Goal: Task Accomplishment & Management: Complete application form

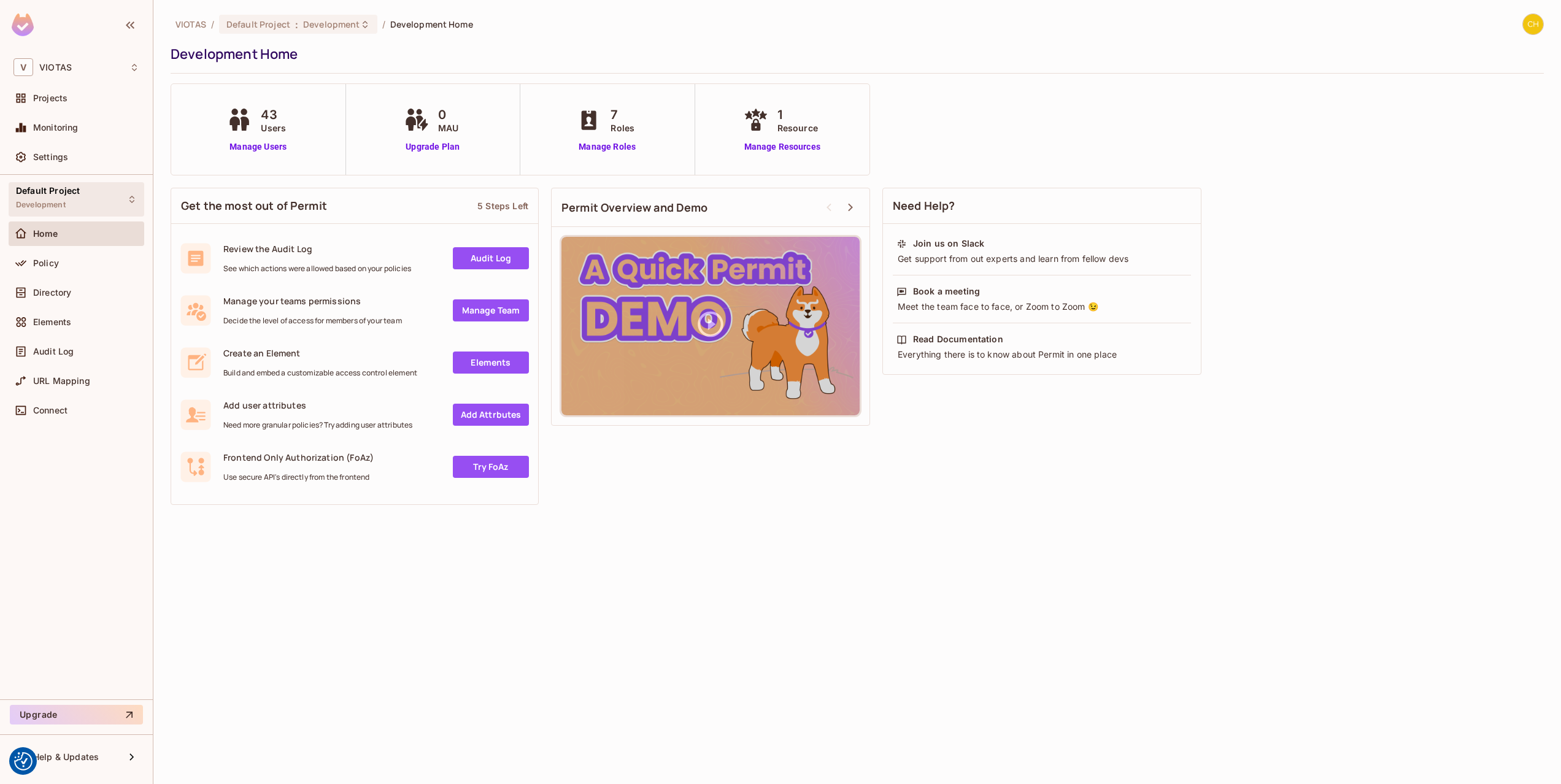
click at [68, 199] on div "Default Project Development" at bounding box center [48, 199] width 64 height 26
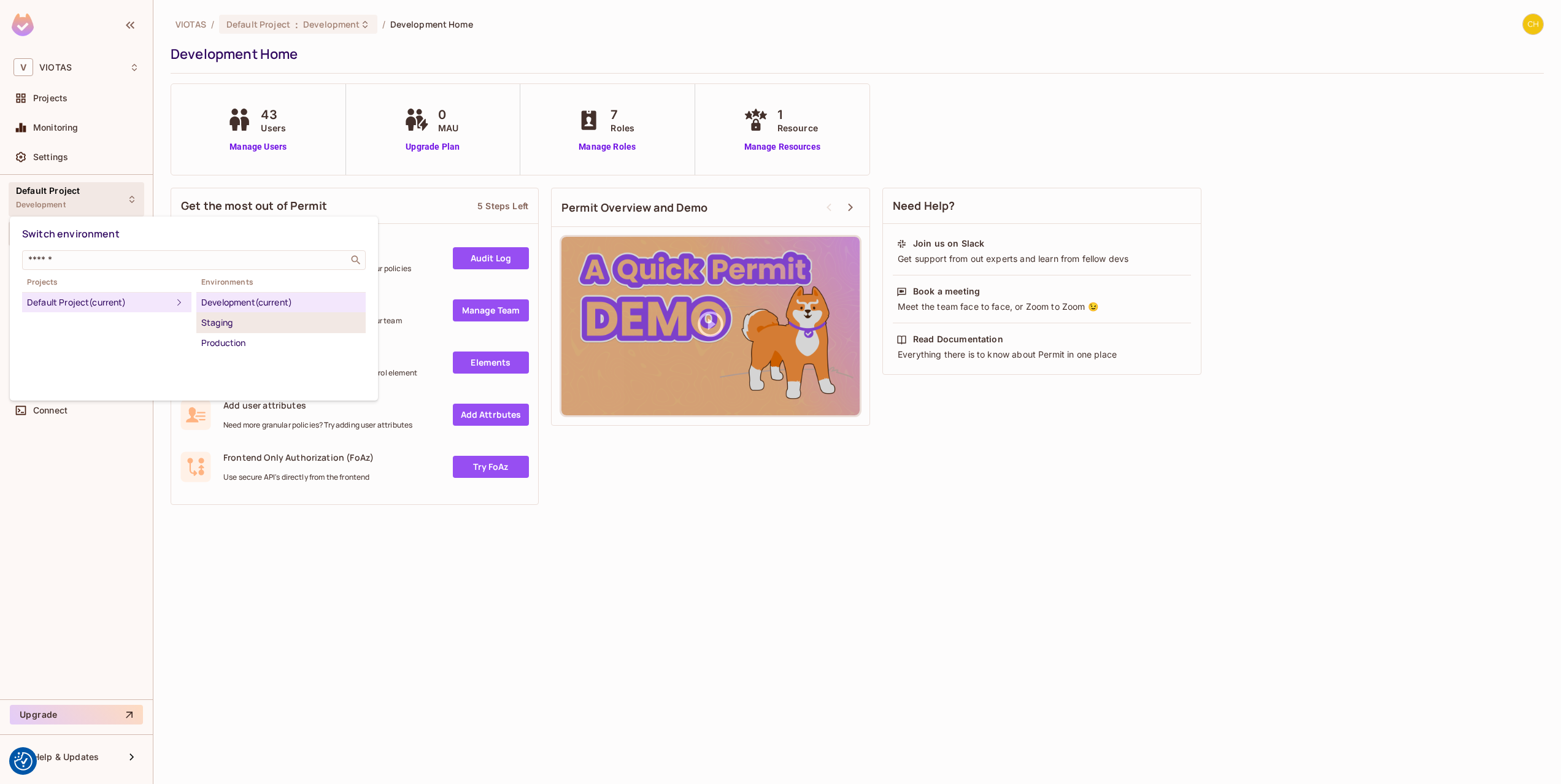
click at [259, 315] on div "Staging" at bounding box center [281, 322] width 159 height 15
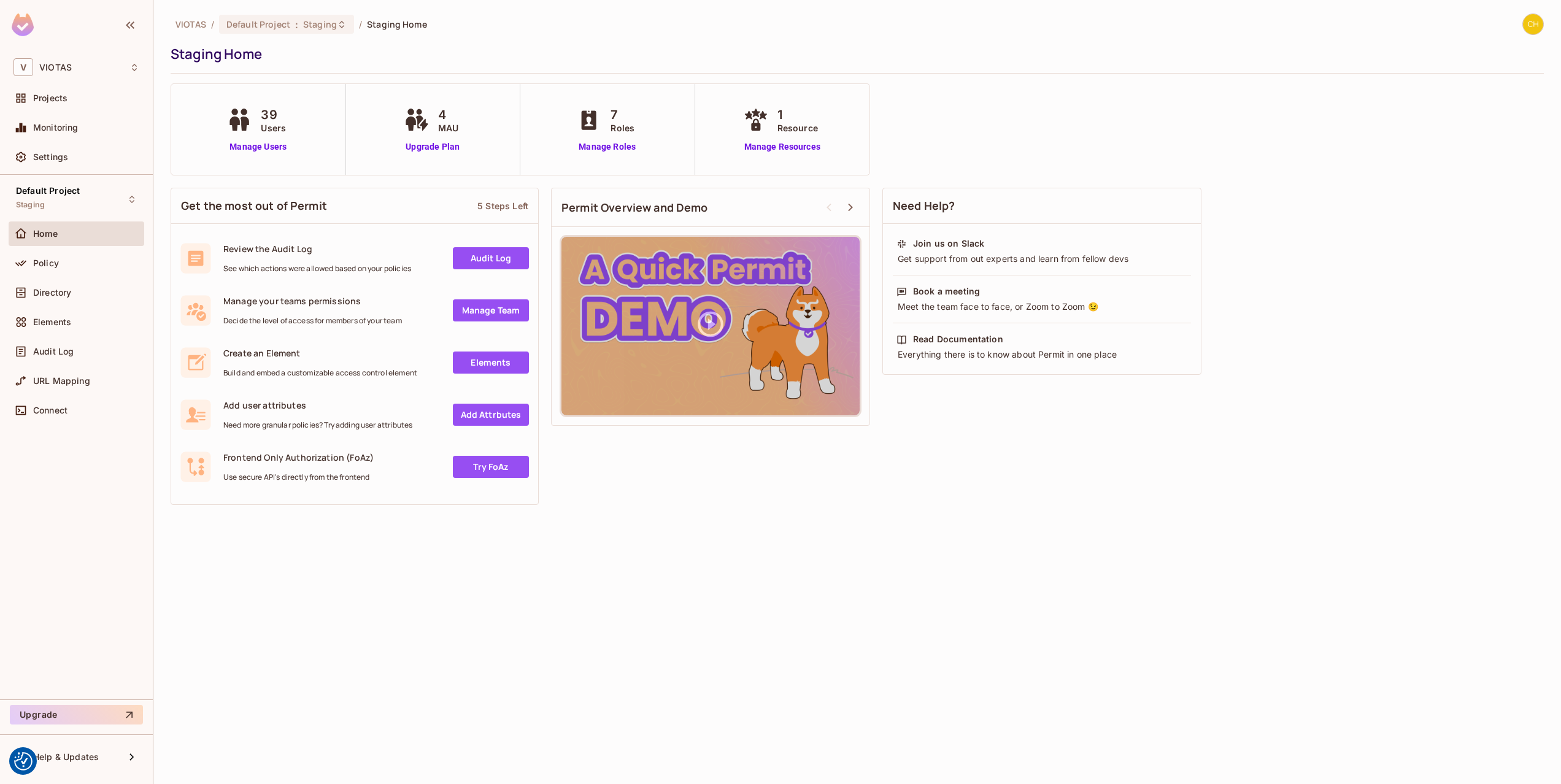
click at [712, 634] on div "VIOTAS / Default Project : Staging / Staging Home Staging Home 39 Users Manage …" at bounding box center [857, 392] width 1407 height 784
click at [104, 267] on div "Policy" at bounding box center [77, 263] width 126 height 15
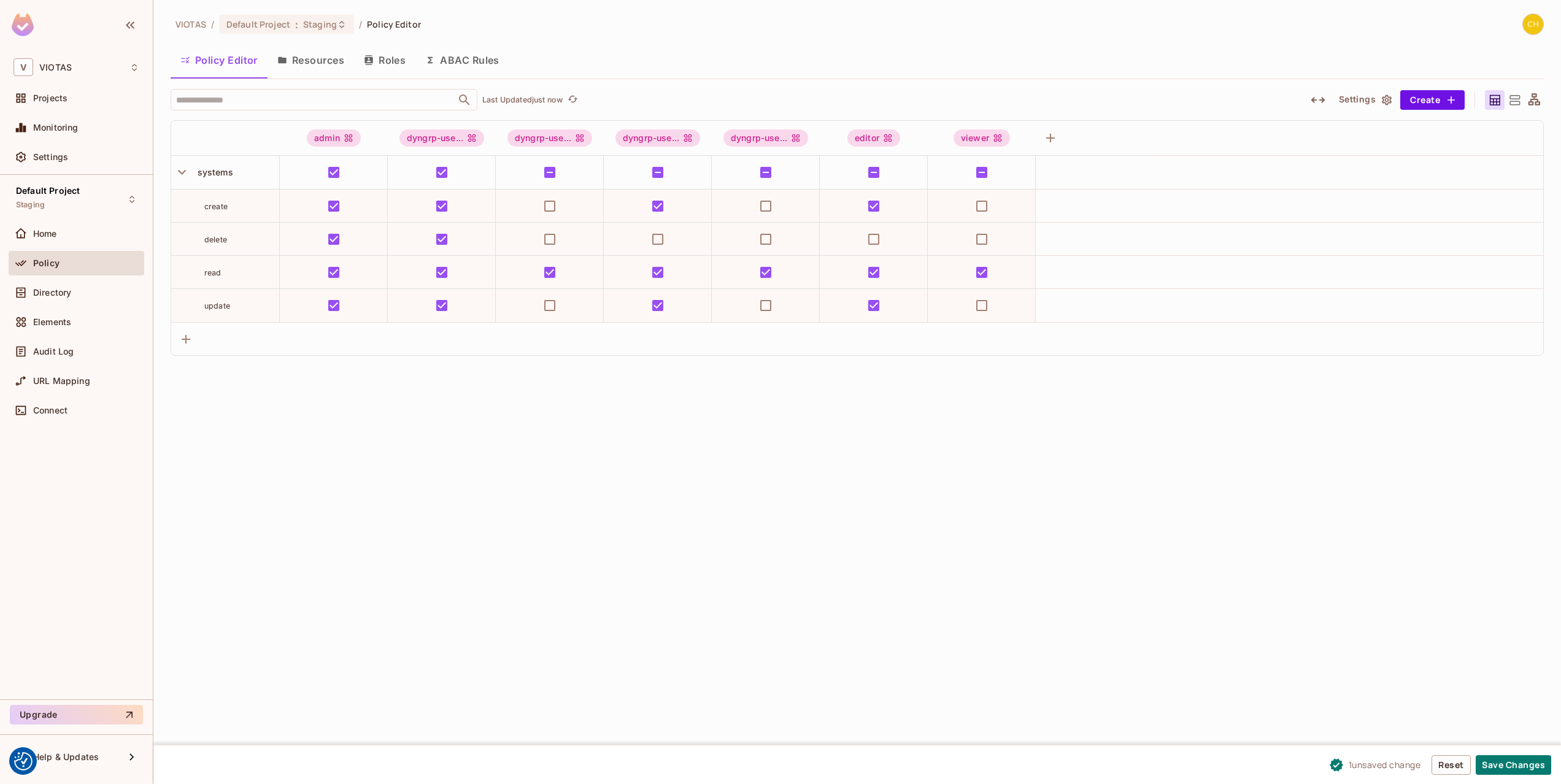
click at [740, 449] on div "VIOTAS / Default Project : Staging / Policy Editor Policy Editor Resources Role…" at bounding box center [857, 392] width 1407 height 784
click at [1506, 765] on button "Save Changes" at bounding box center [1513, 765] width 75 height 20
click at [687, 475] on div "VIOTAS / Default Project : Staging / Policy Editor Policy Editor Resources Role…" at bounding box center [857, 392] width 1407 height 784
click at [87, 354] on div "Audit Log" at bounding box center [86, 351] width 106 height 10
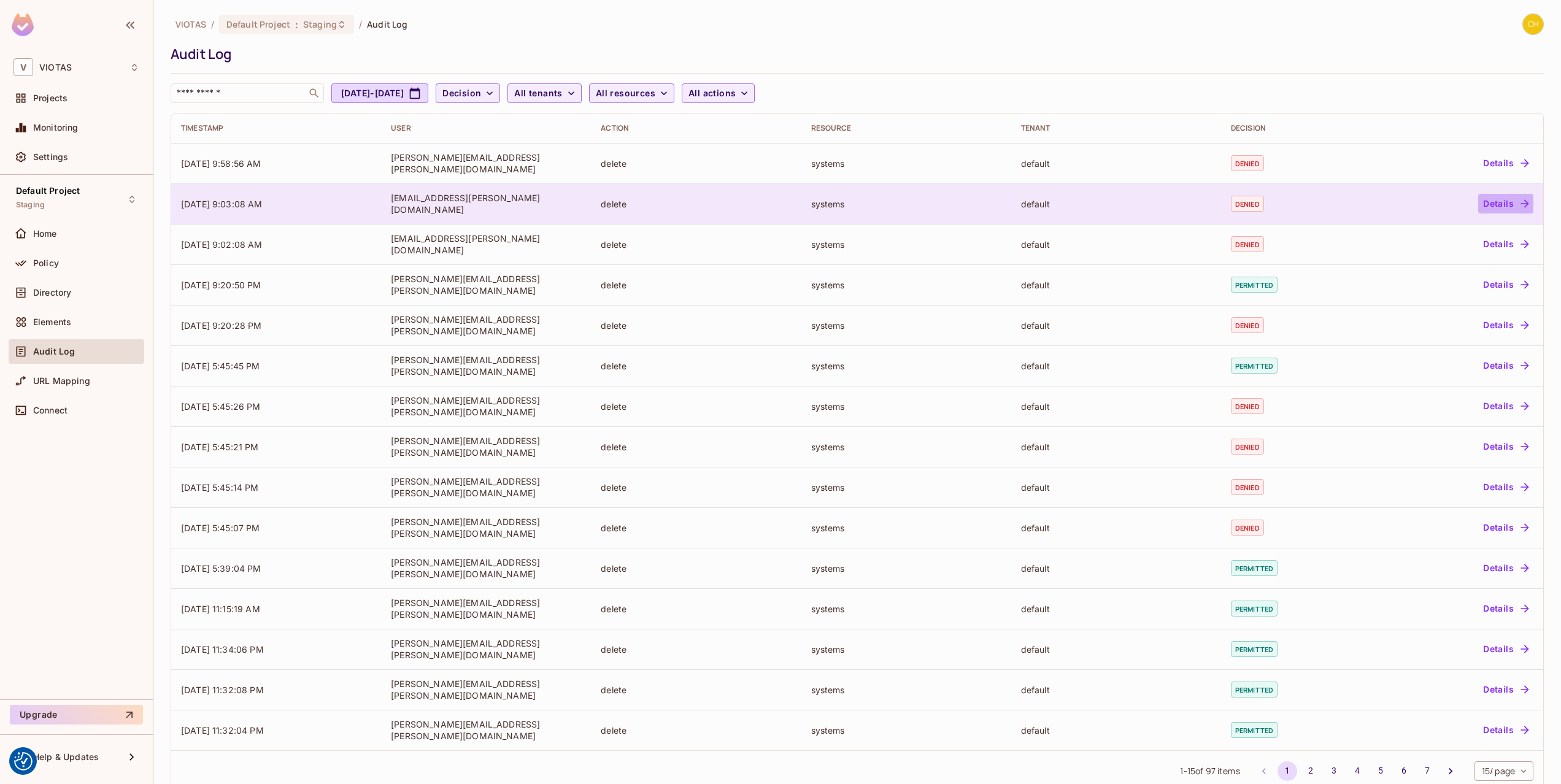
click at [1512, 208] on button "Details" at bounding box center [1506, 204] width 55 height 20
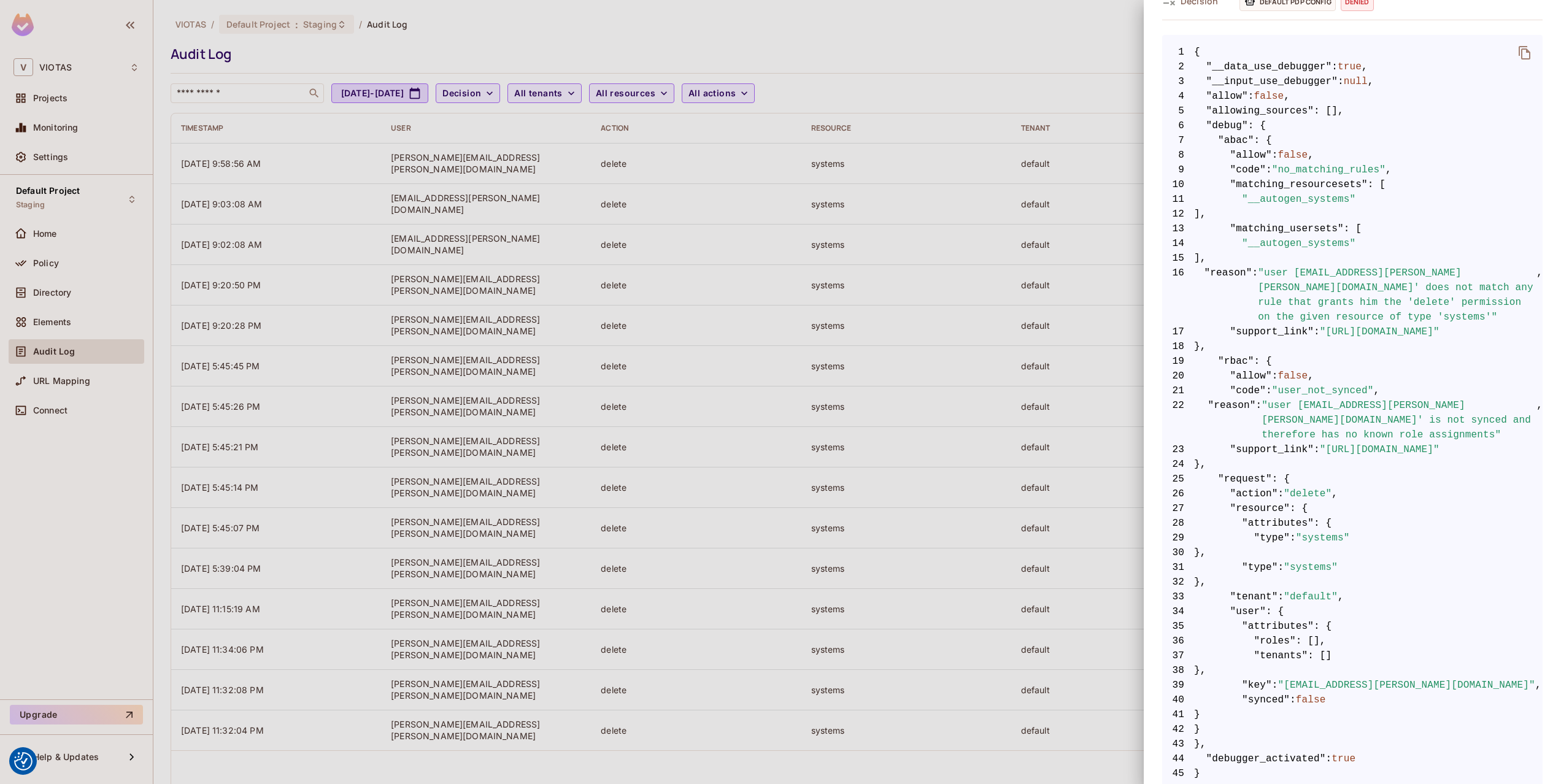
scroll to position [211, 0]
click at [1057, 344] on div at bounding box center [780, 392] width 1561 height 784
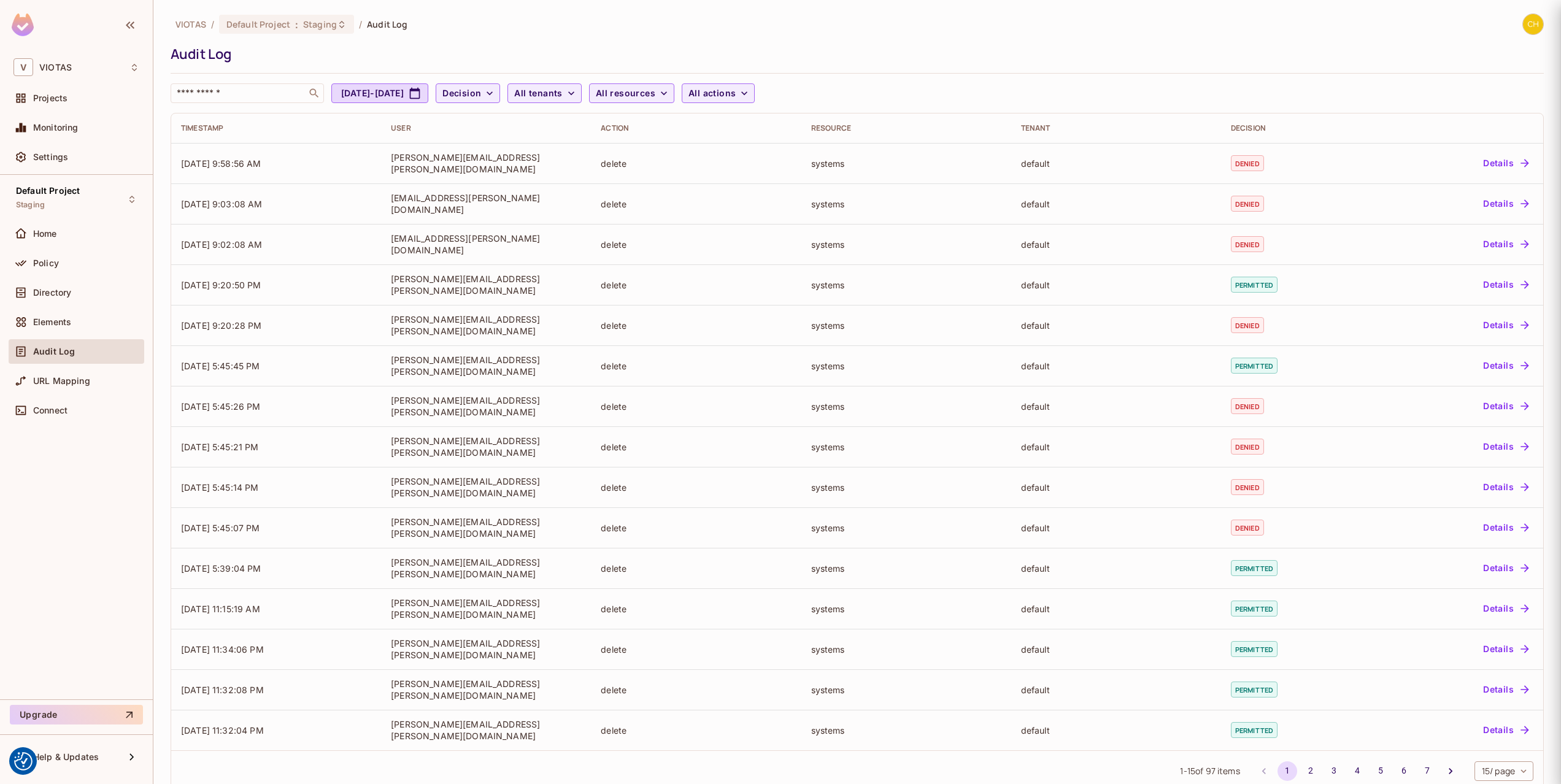
scroll to position [0, 0]
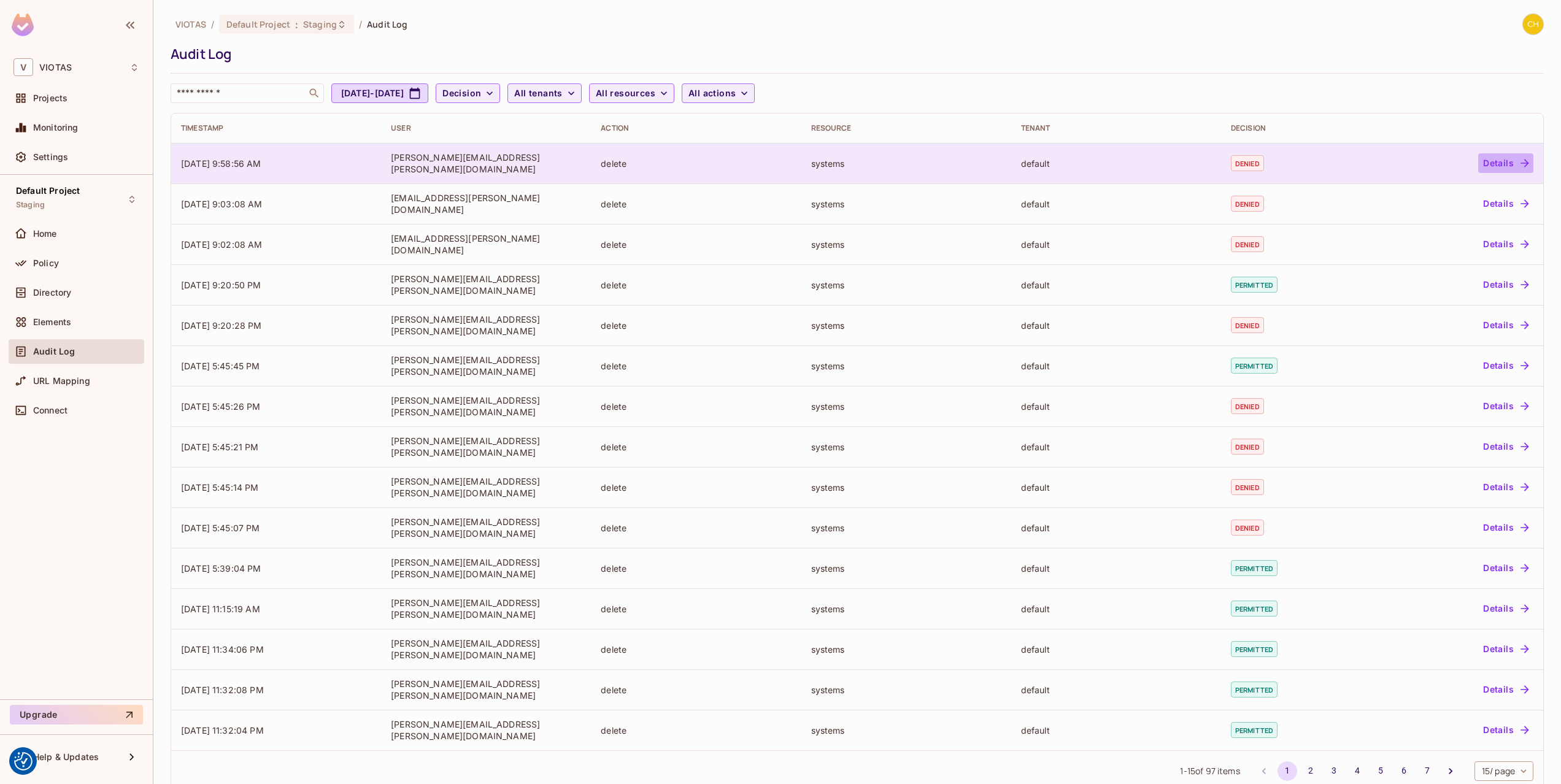
click at [1502, 162] on button "Details" at bounding box center [1506, 163] width 55 height 20
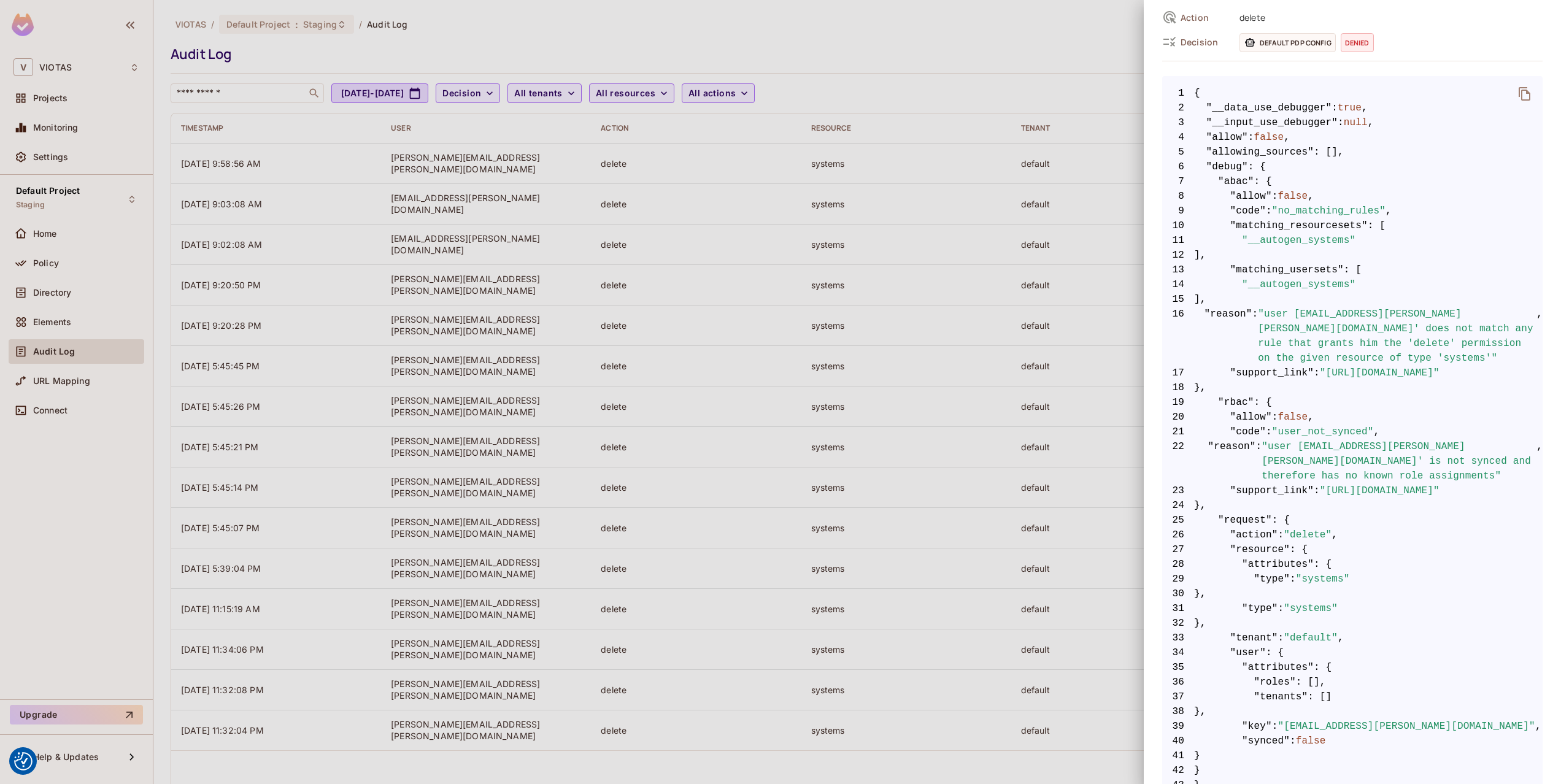
scroll to position [226, 0]
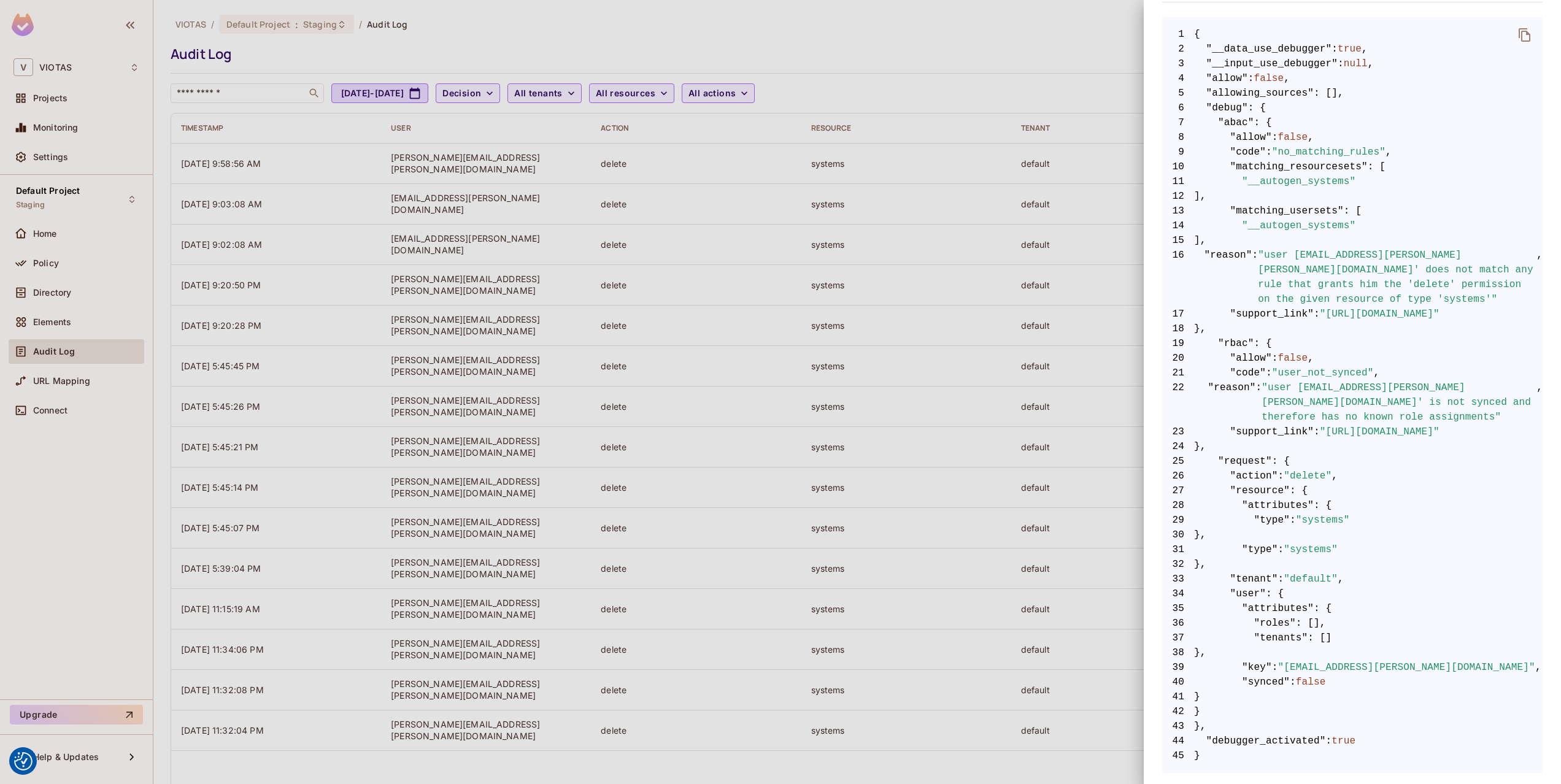
click at [949, 419] on div at bounding box center [780, 392] width 1561 height 784
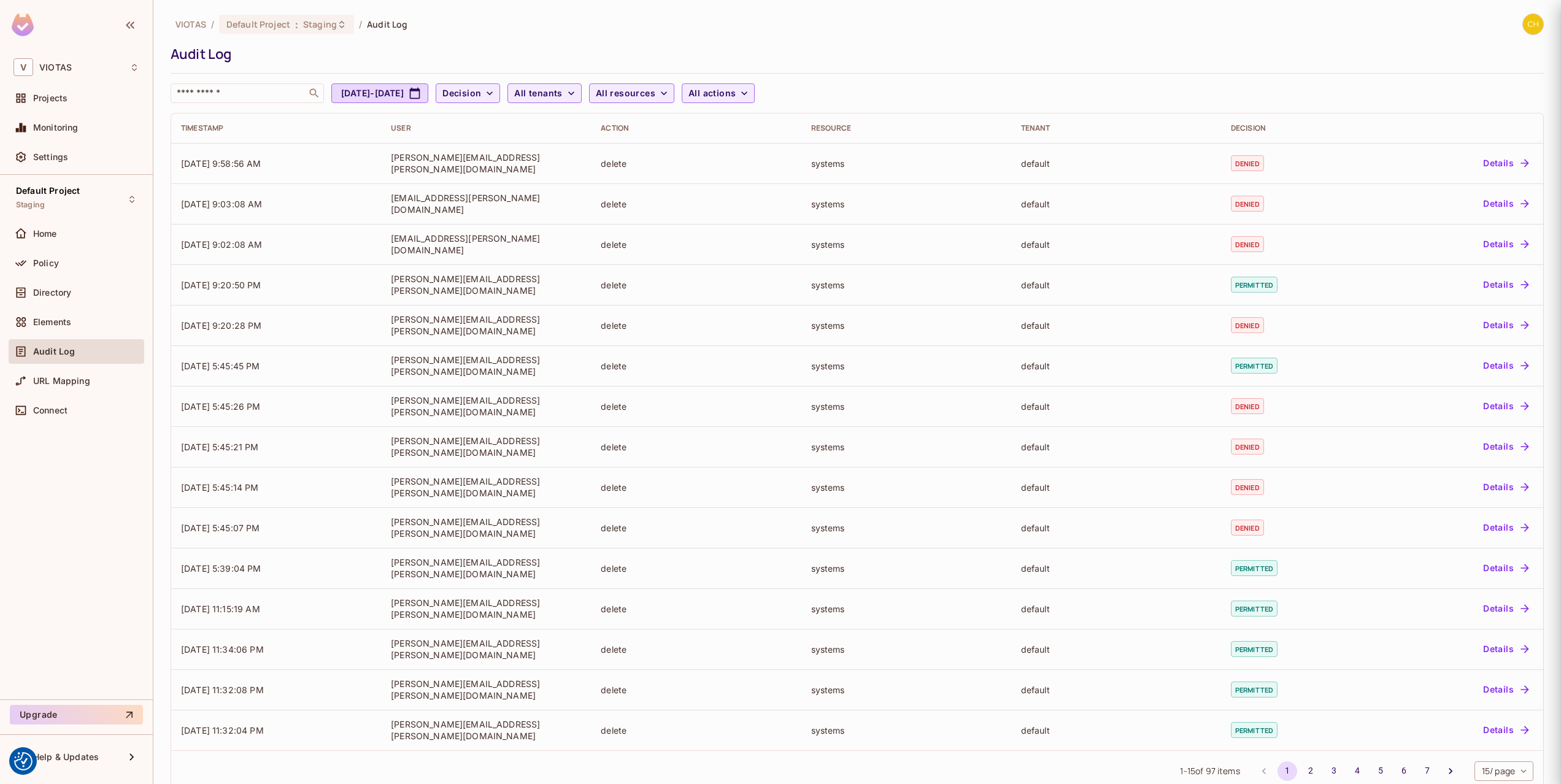
scroll to position [0, 0]
click at [91, 296] on div "Directory" at bounding box center [86, 292] width 106 height 10
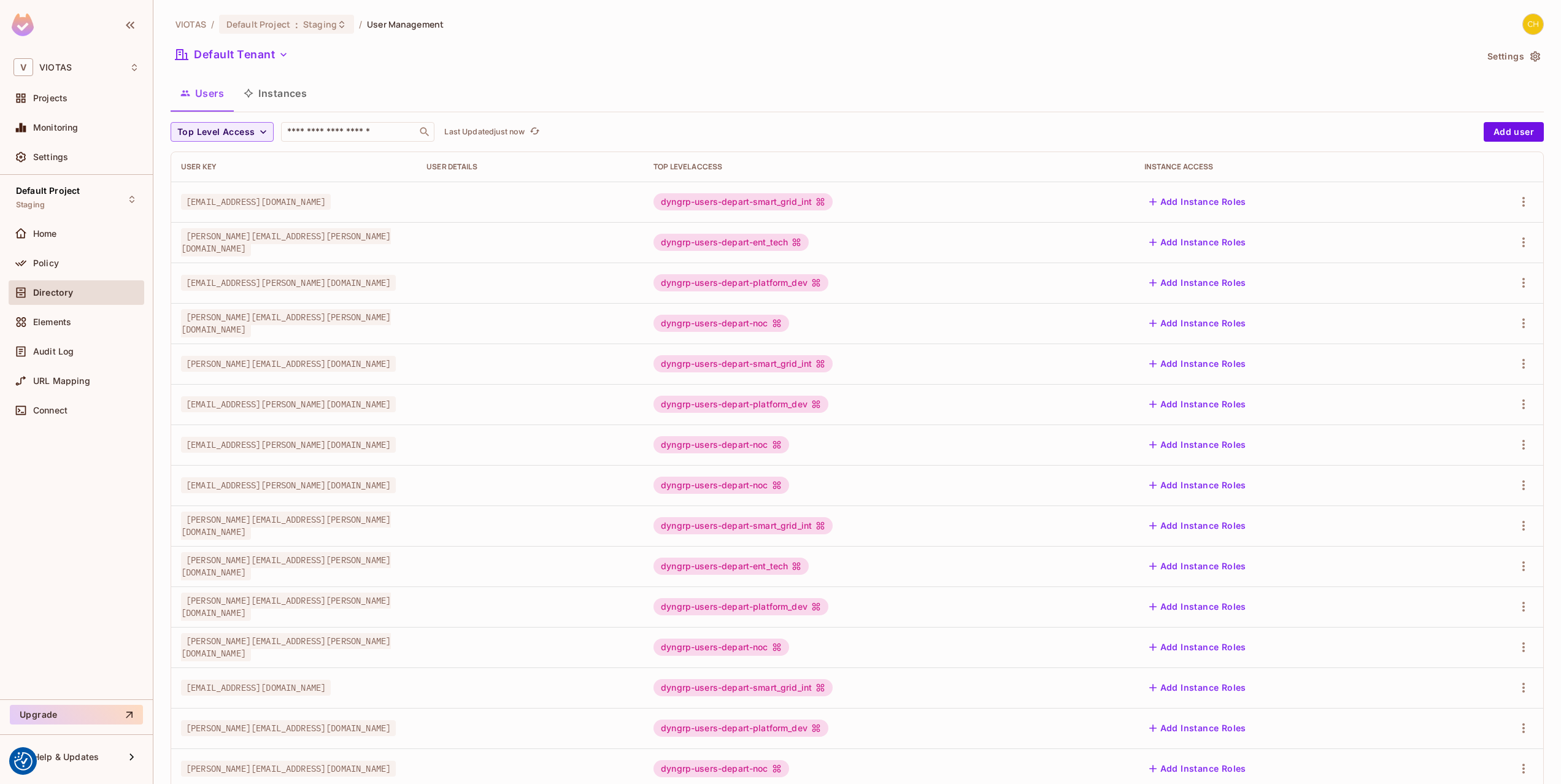
click at [596, 182] on td at bounding box center [530, 201] width 227 height 41
click at [1526, 205] on icon "button" at bounding box center [1523, 201] width 15 height 15
click at [1472, 251] on div "Edit Attributes" at bounding box center [1480, 257] width 61 height 12
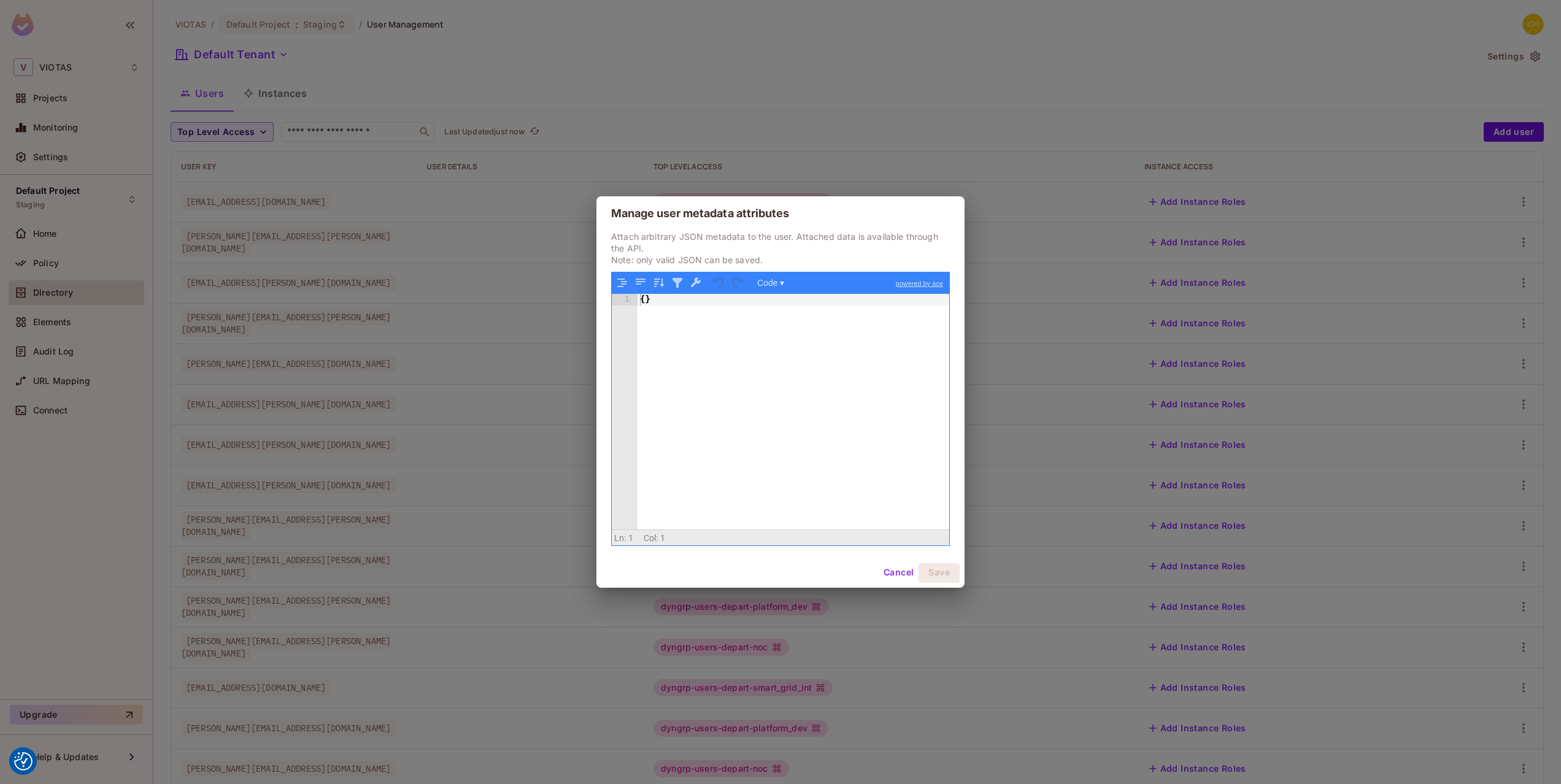
drag, startPoint x: 1009, startPoint y: 147, endPoint x: 974, endPoint y: 171, distance: 42.4
click at [1010, 147] on div "Manage user metadata attributes Attach arbitrary JSON metadata to the user. Att…" at bounding box center [780, 392] width 1561 height 784
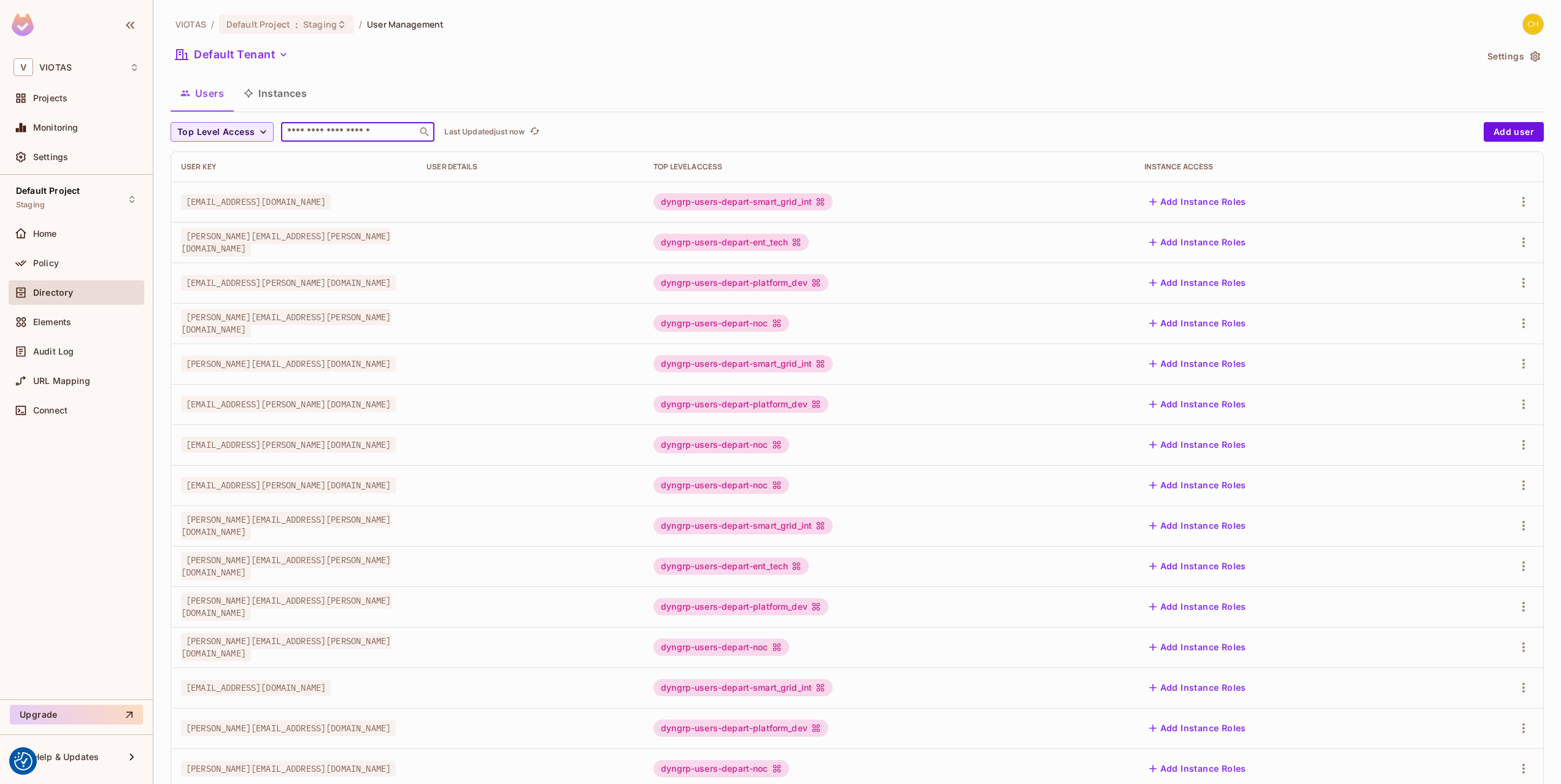
click at [293, 135] on input "text" at bounding box center [349, 132] width 129 height 12
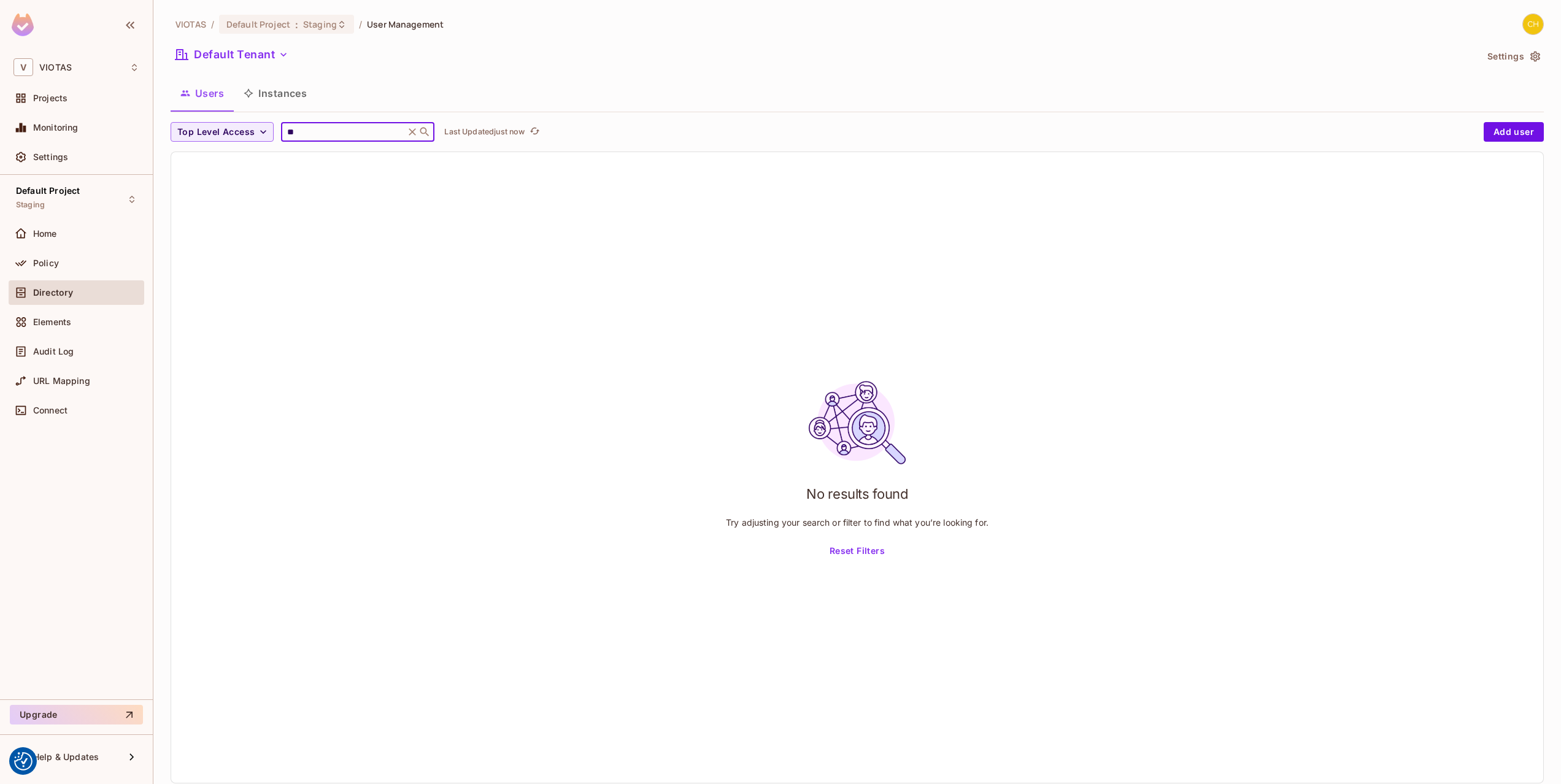
type input "*"
type input "********"
click at [362, 70] on div "VIOTAS / Default Project : Staging / User Management Default Tenant Settings Us…" at bounding box center [857, 404] width 1373 height 779
click at [83, 283] on div "Directory" at bounding box center [76, 293] width 135 height 25
click at [81, 292] on div "Directory" at bounding box center [86, 292] width 106 height 10
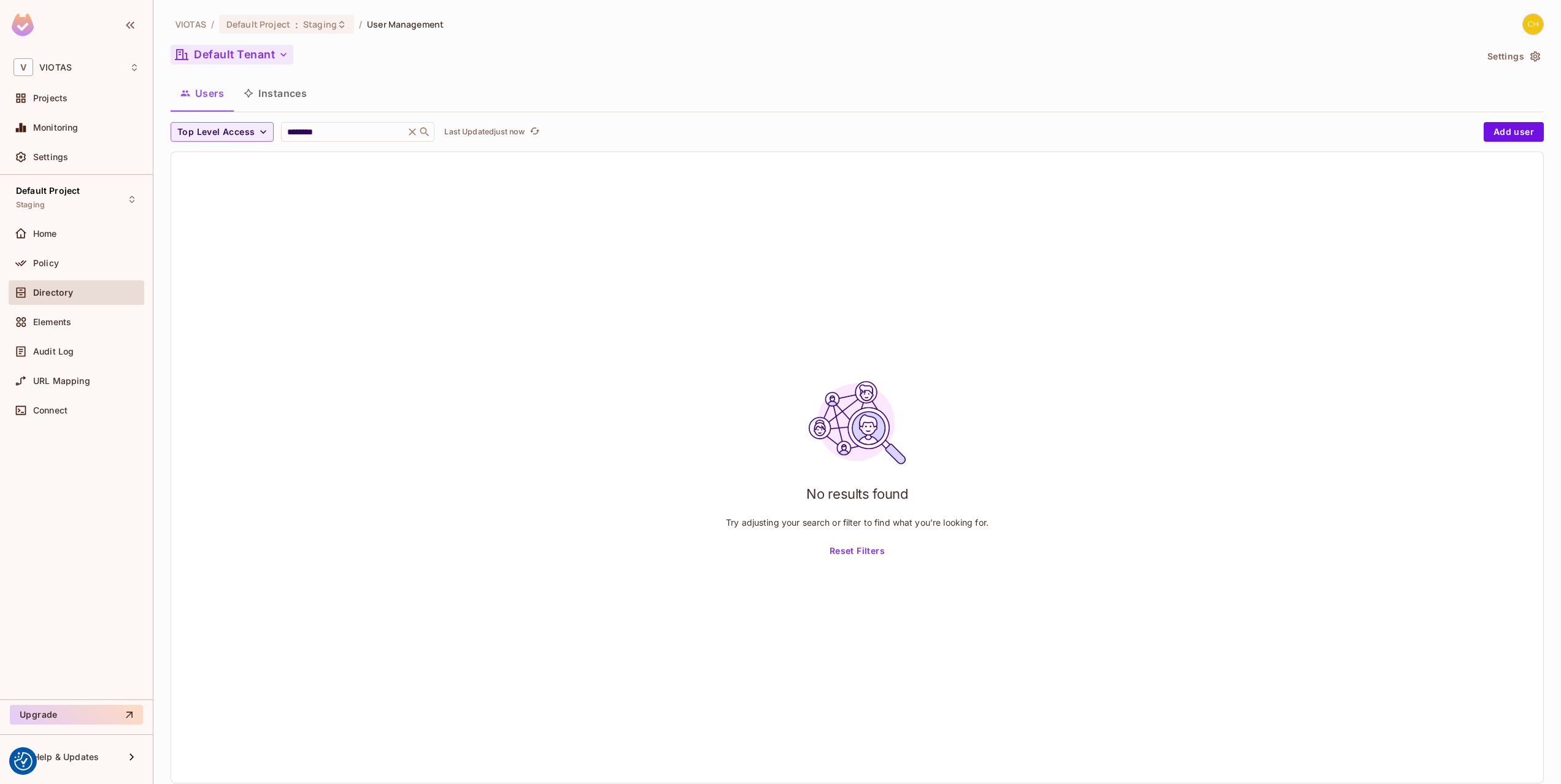
click at [267, 55] on button "Default Tenant" at bounding box center [232, 55] width 123 height 20
click at [237, 115] on span "All Tenants" at bounding box center [264, 110] width 136 height 12
click at [358, 131] on input "********" at bounding box center [343, 132] width 117 height 12
click at [332, 32] on div "Default Project : Staging" at bounding box center [287, 24] width 135 height 19
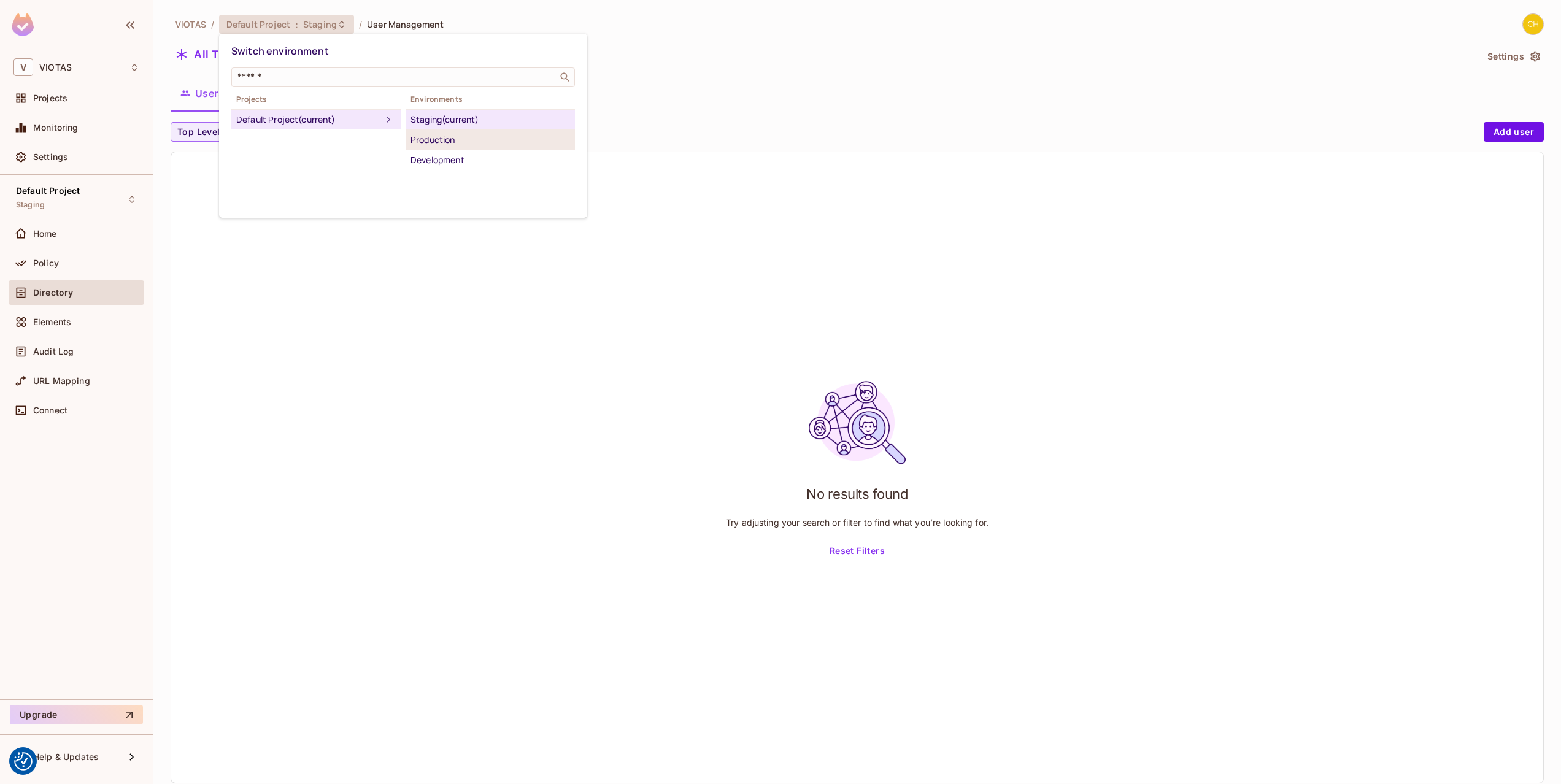
click at [459, 145] on div "Production" at bounding box center [490, 139] width 159 height 15
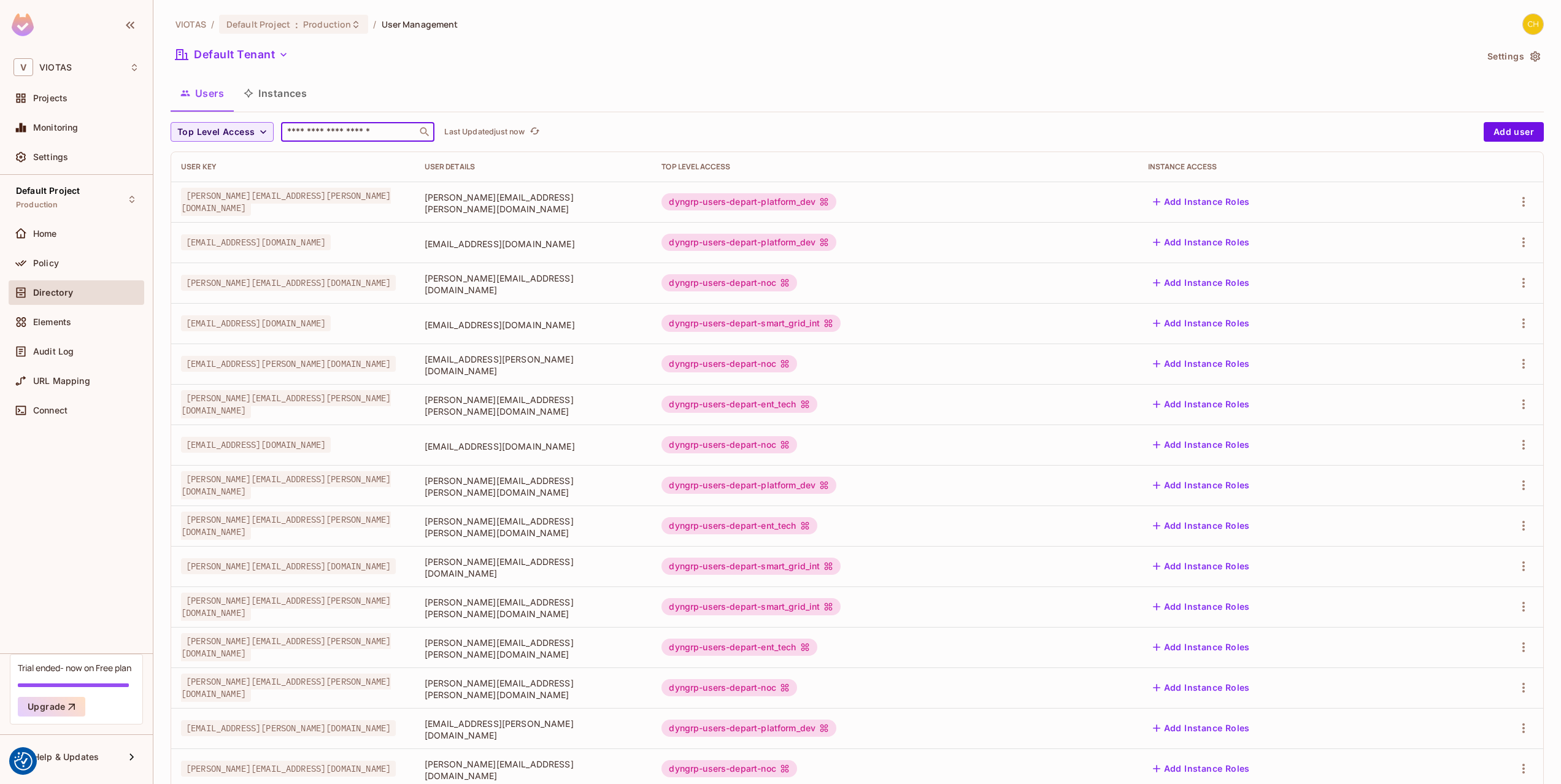
click at [361, 128] on input "text" at bounding box center [349, 132] width 129 height 12
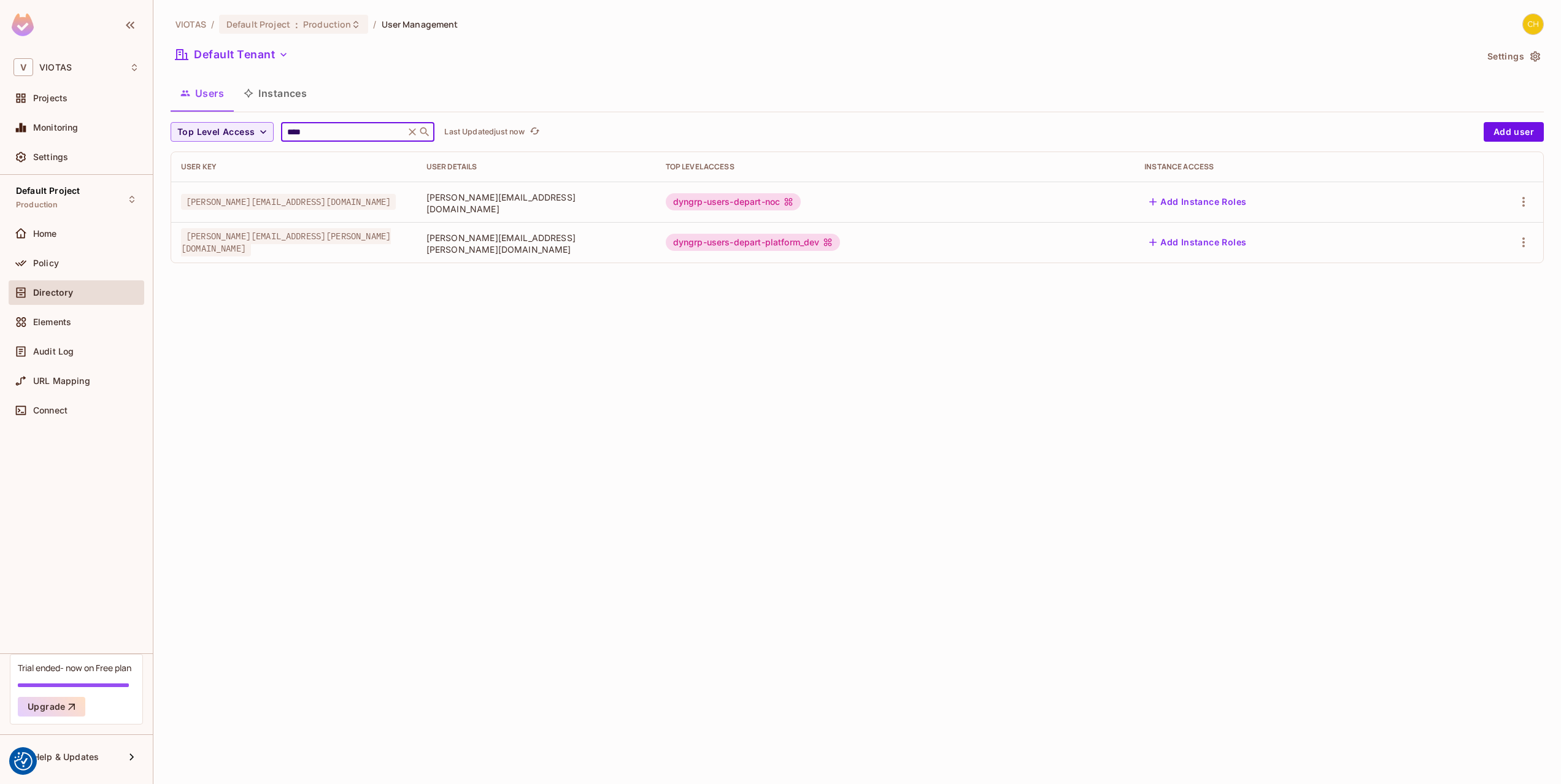
type input "****"
click at [385, 327] on div "VIOTAS / Default Project : Production / User Management Default Tenant Settings…" at bounding box center [857, 392] width 1407 height 784
click at [411, 131] on icon at bounding box center [413, 132] width 8 height 8
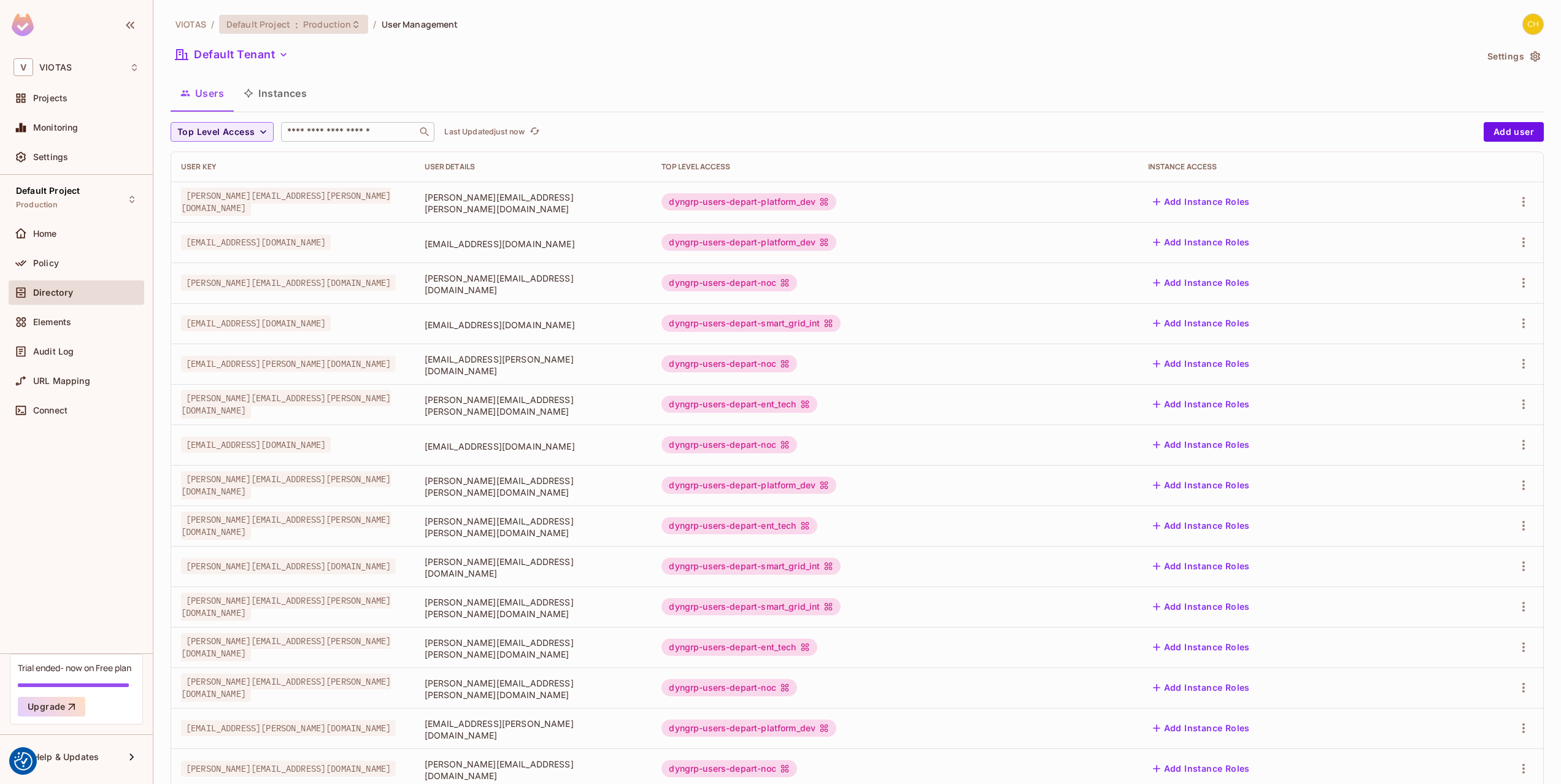
click at [336, 25] on span "Production" at bounding box center [327, 24] width 48 height 12
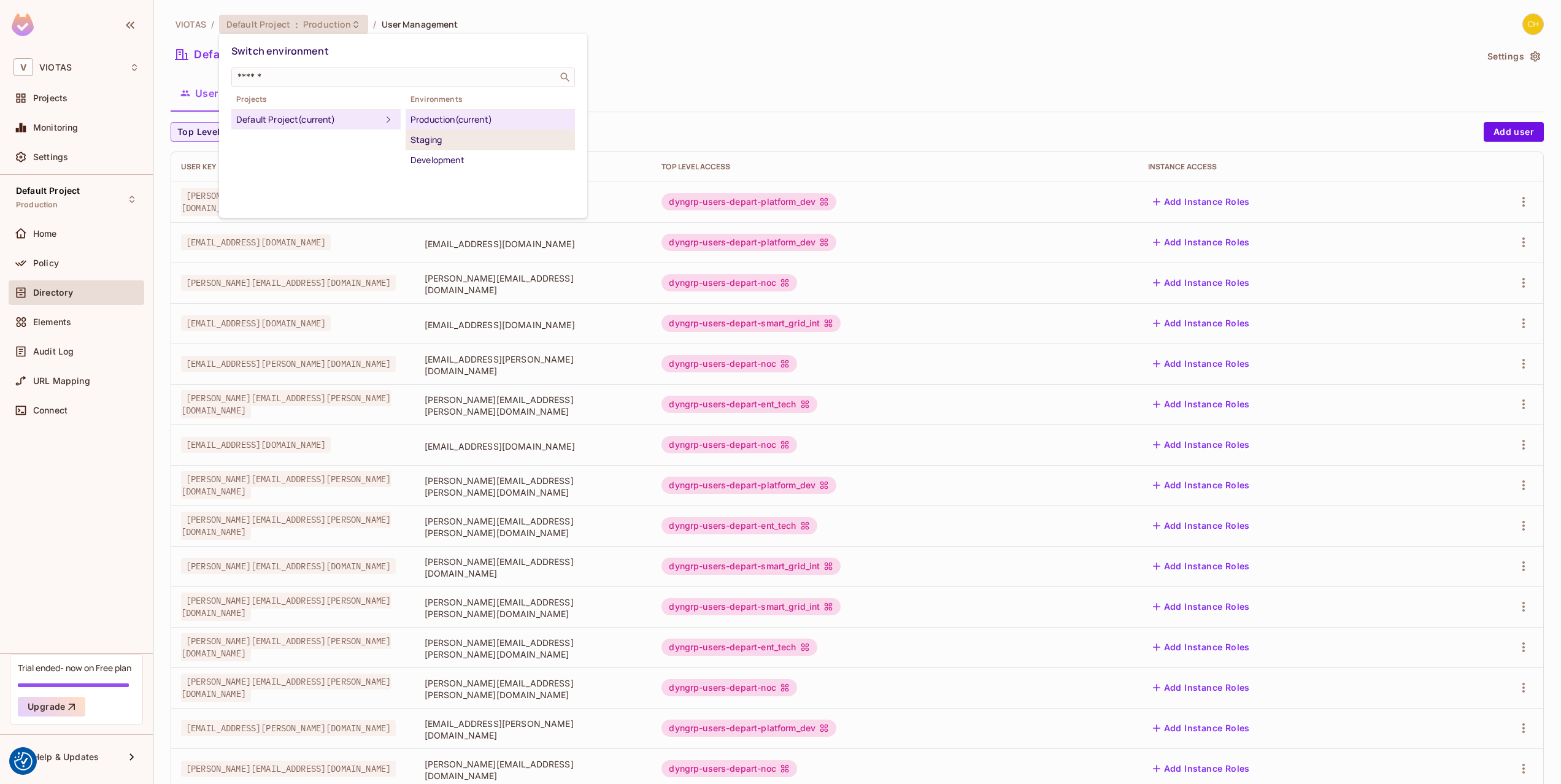
click at [446, 135] on div "Staging" at bounding box center [490, 139] width 159 height 15
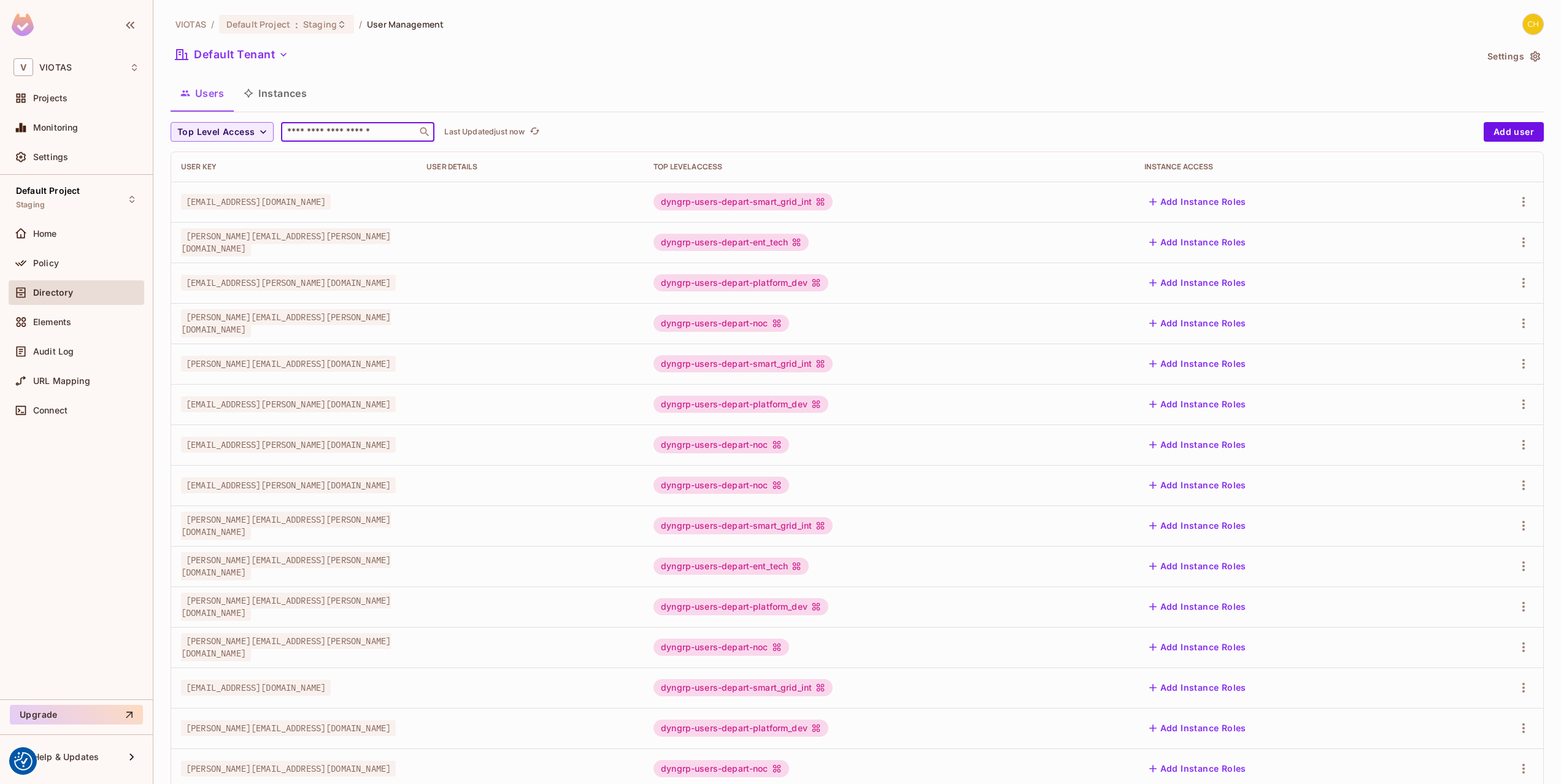
click at [357, 126] on input "text" at bounding box center [349, 132] width 129 height 12
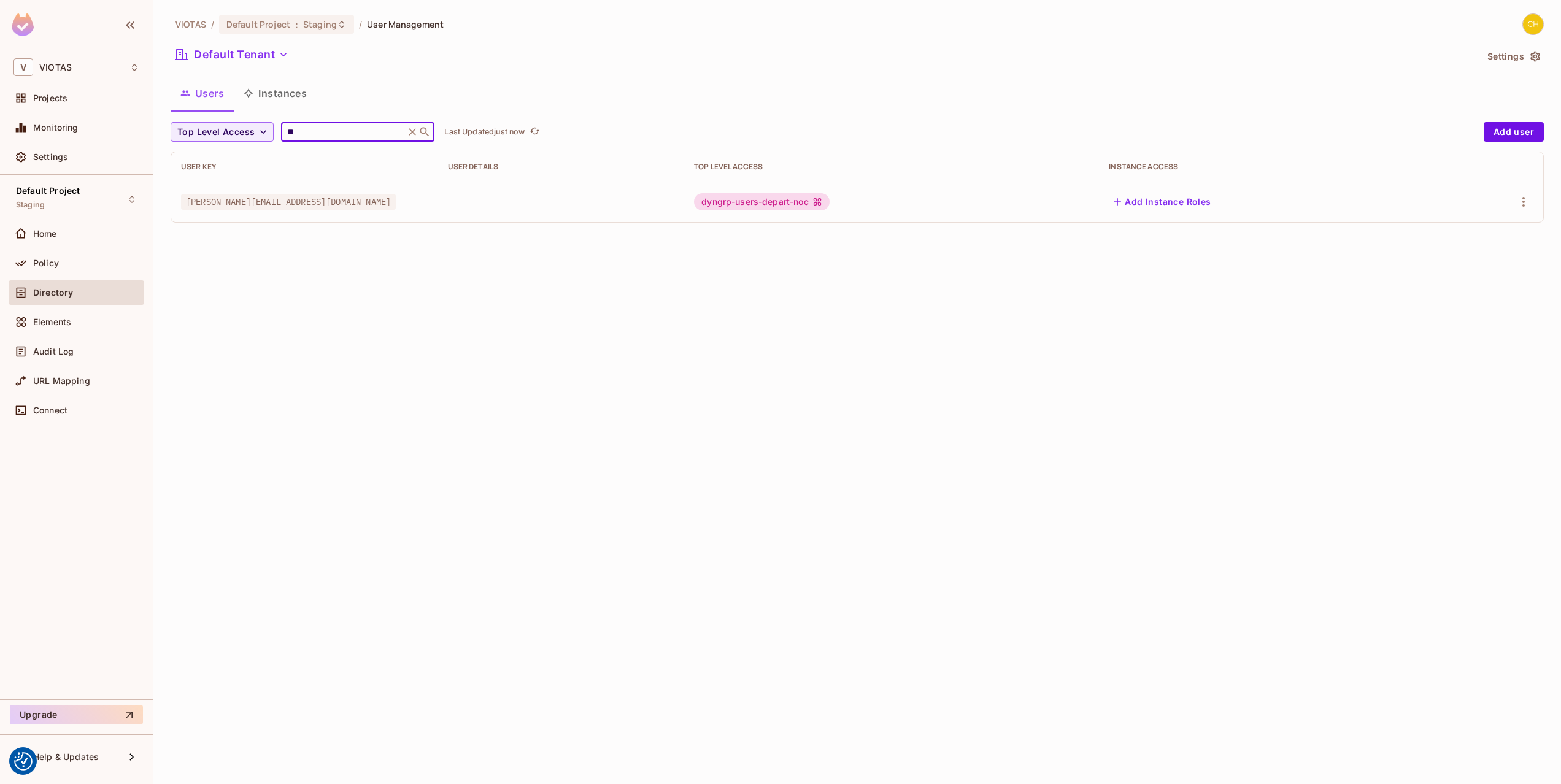
type input "*"
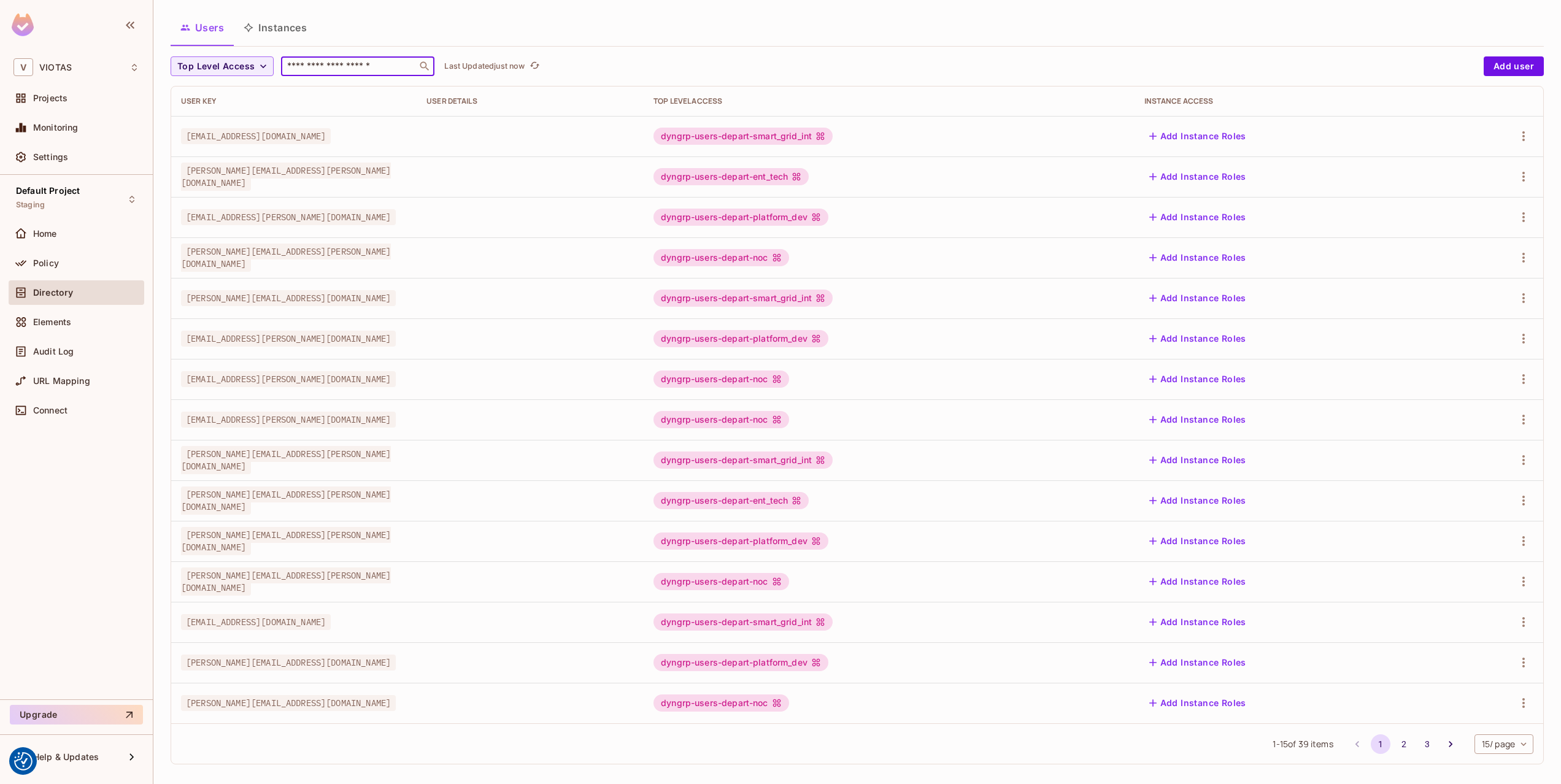
scroll to position [73, 0]
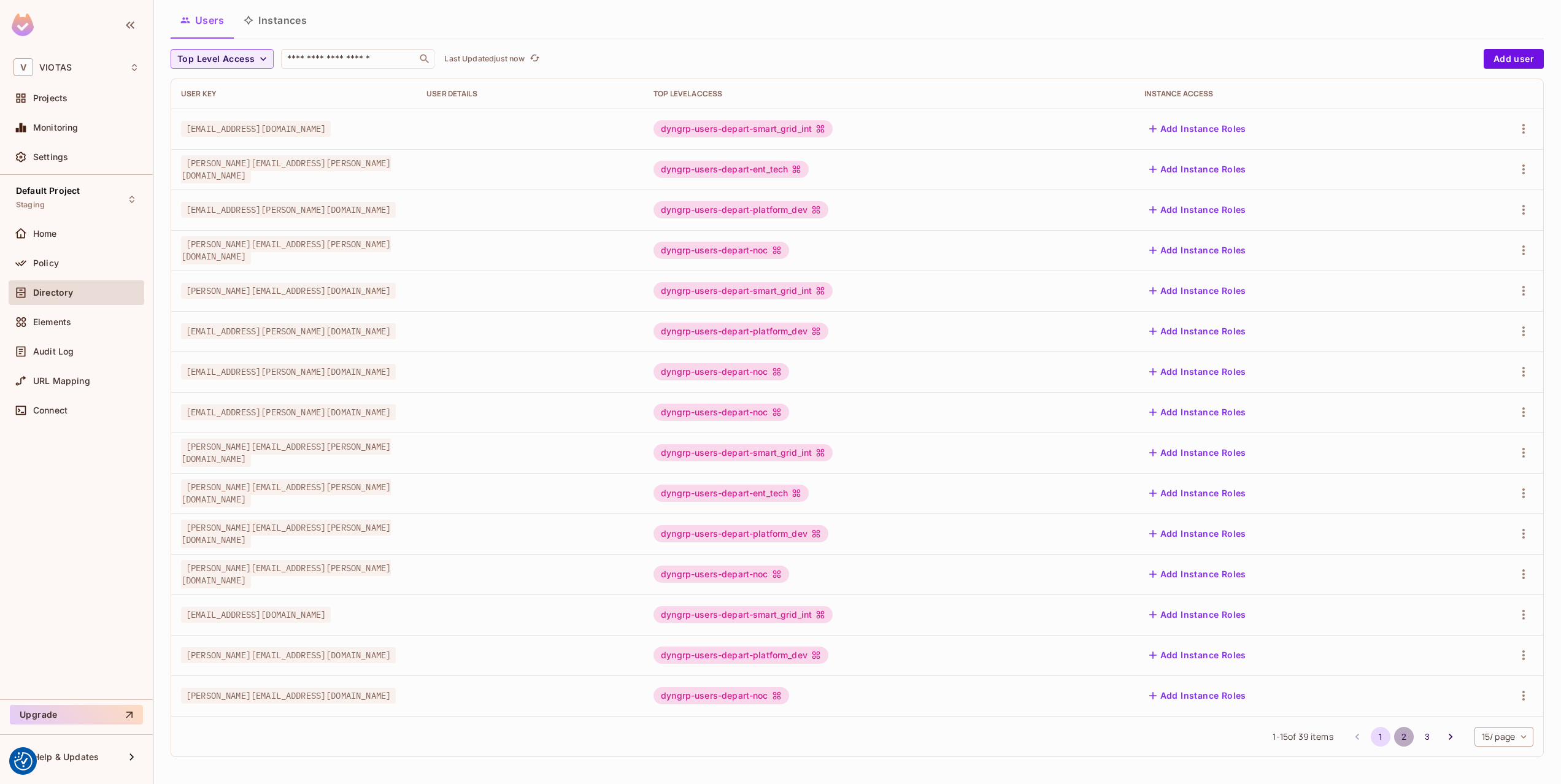
click at [1408, 741] on button "2" at bounding box center [1404, 737] width 20 height 20
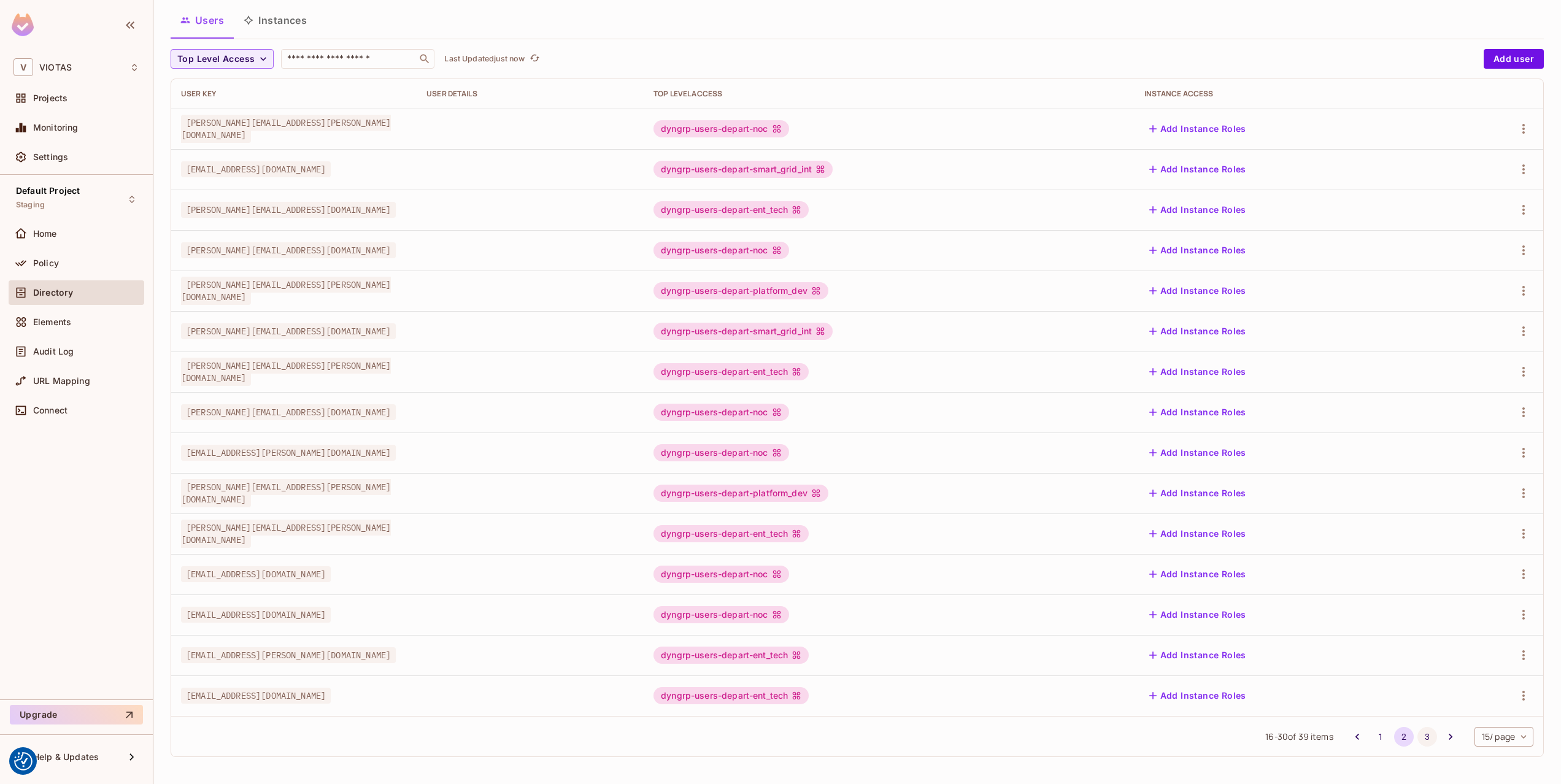
click at [1433, 733] on button "3" at bounding box center [1427, 737] width 20 height 20
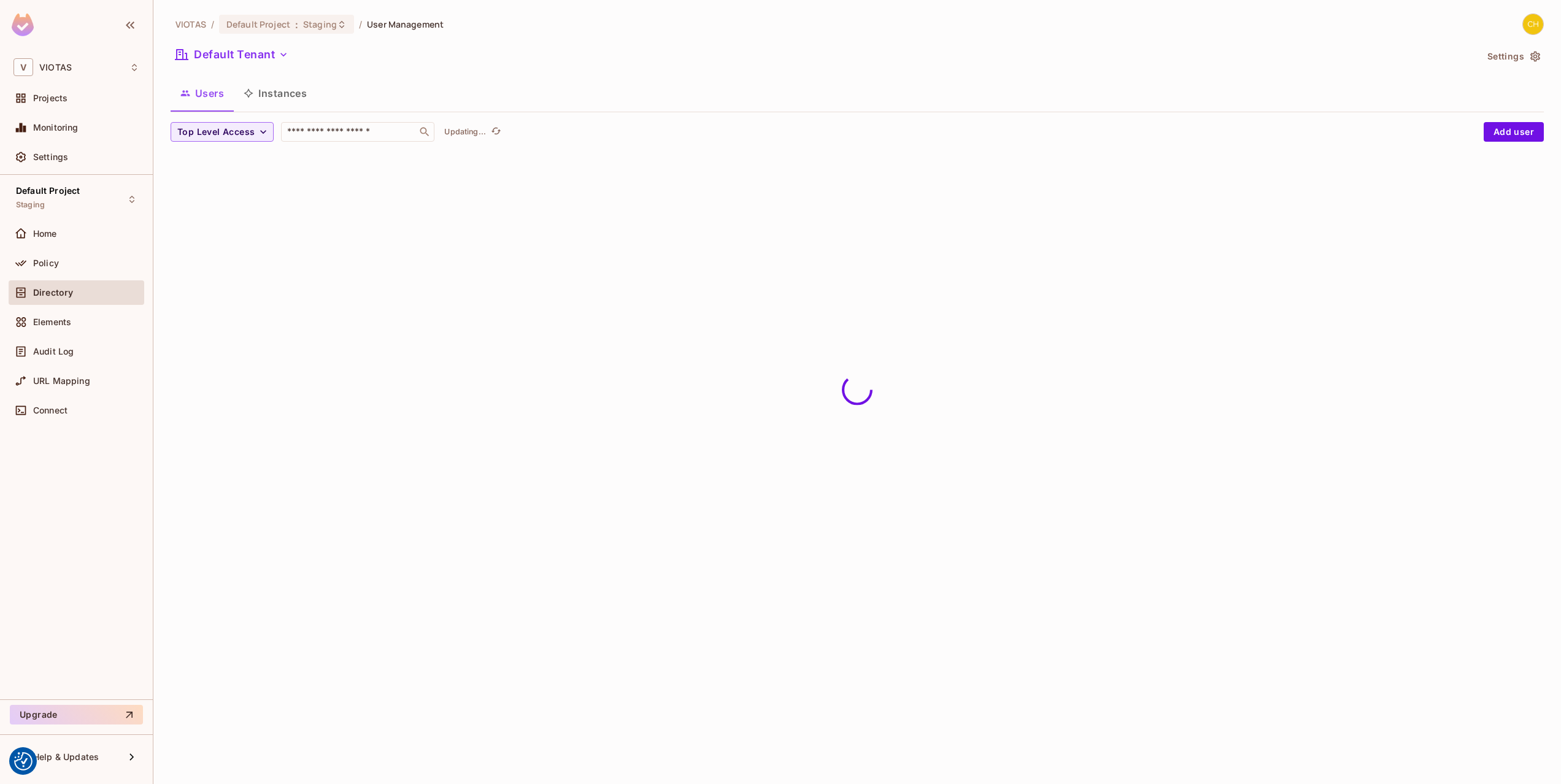
scroll to position [0, 0]
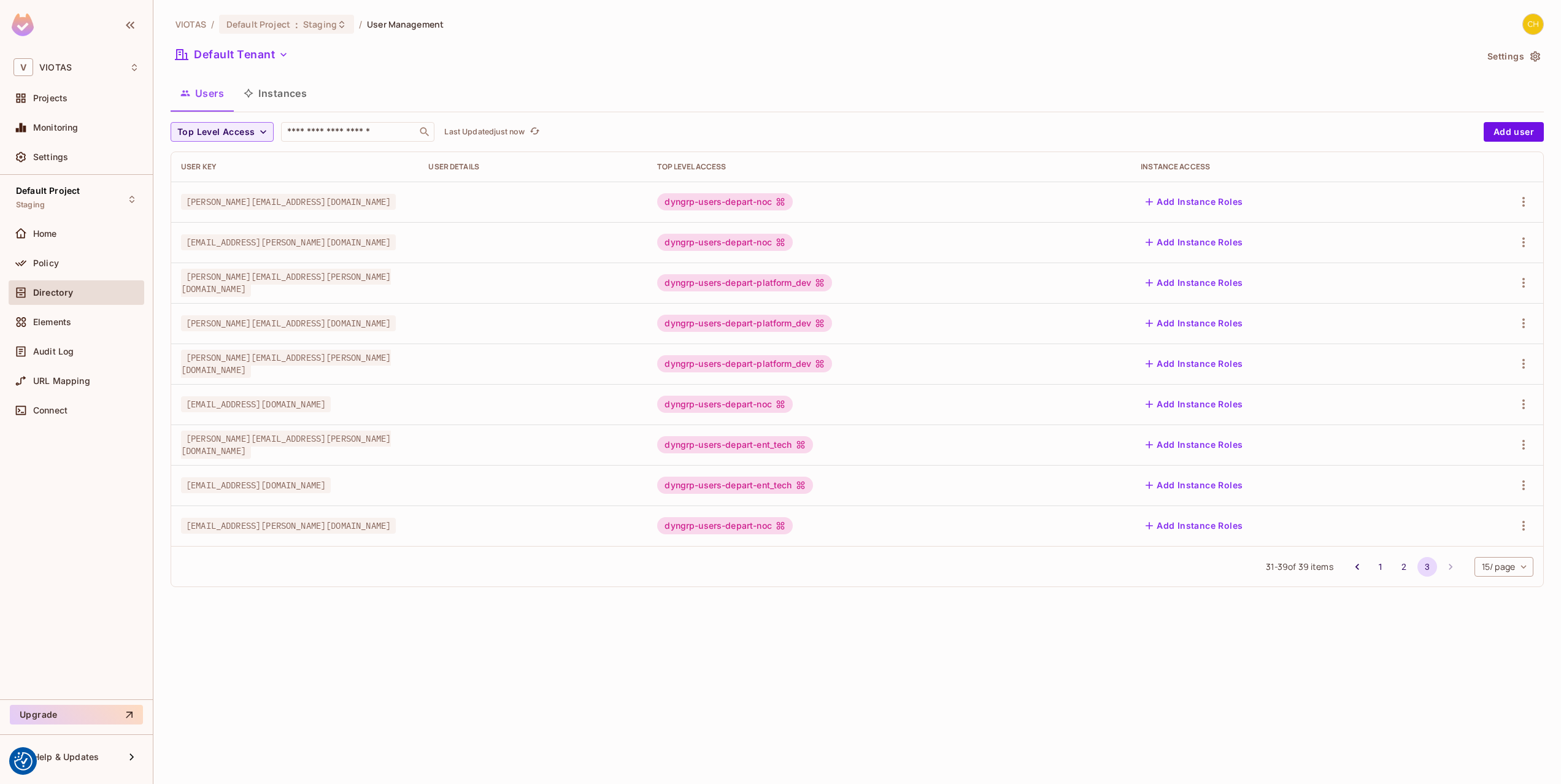
click at [423, 84] on div "Users Instances" at bounding box center [857, 93] width 1373 height 31
click at [1371, 572] on button "1" at bounding box center [1381, 567] width 20 height 20
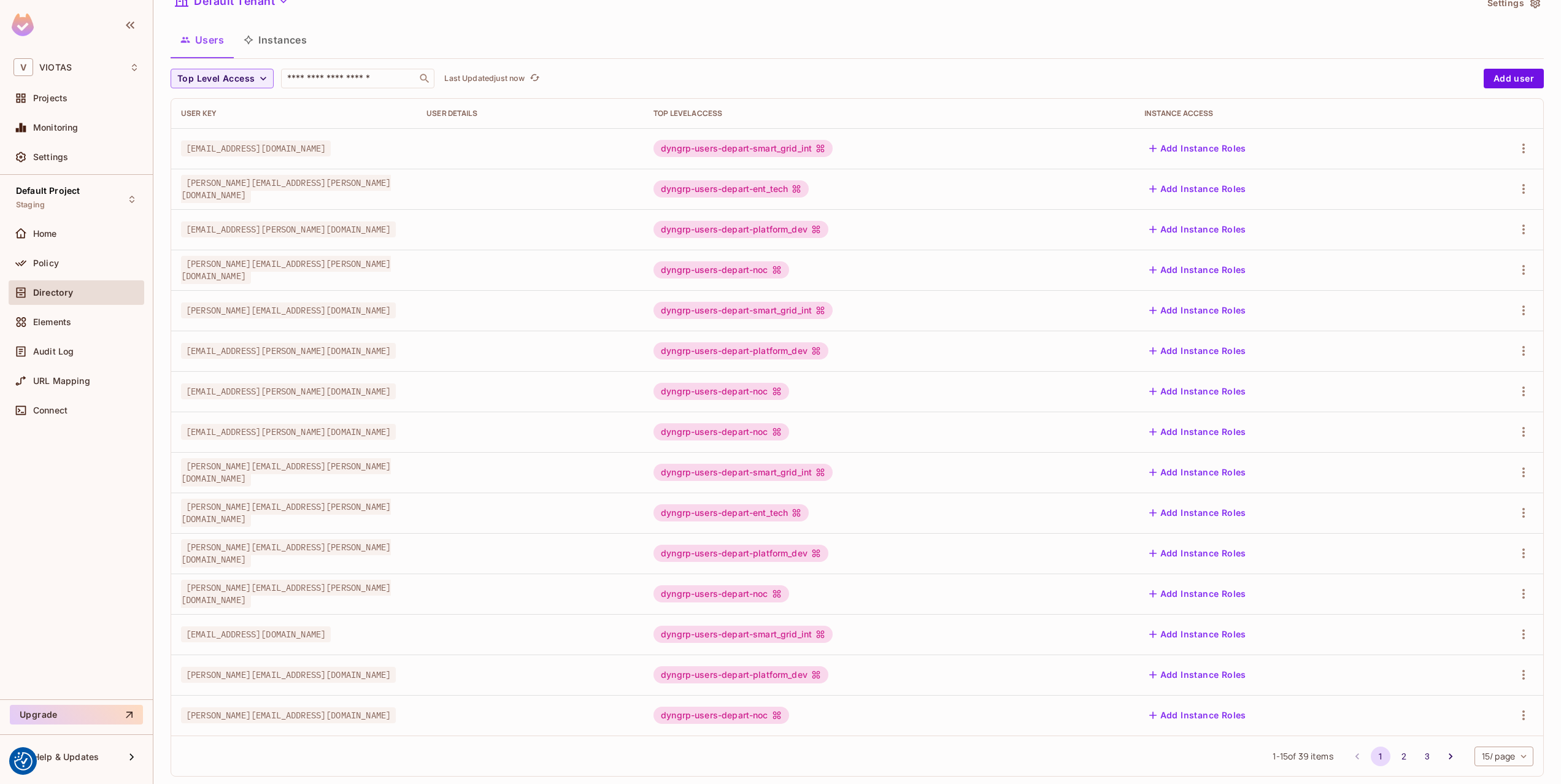
scroll to position [73, 0]
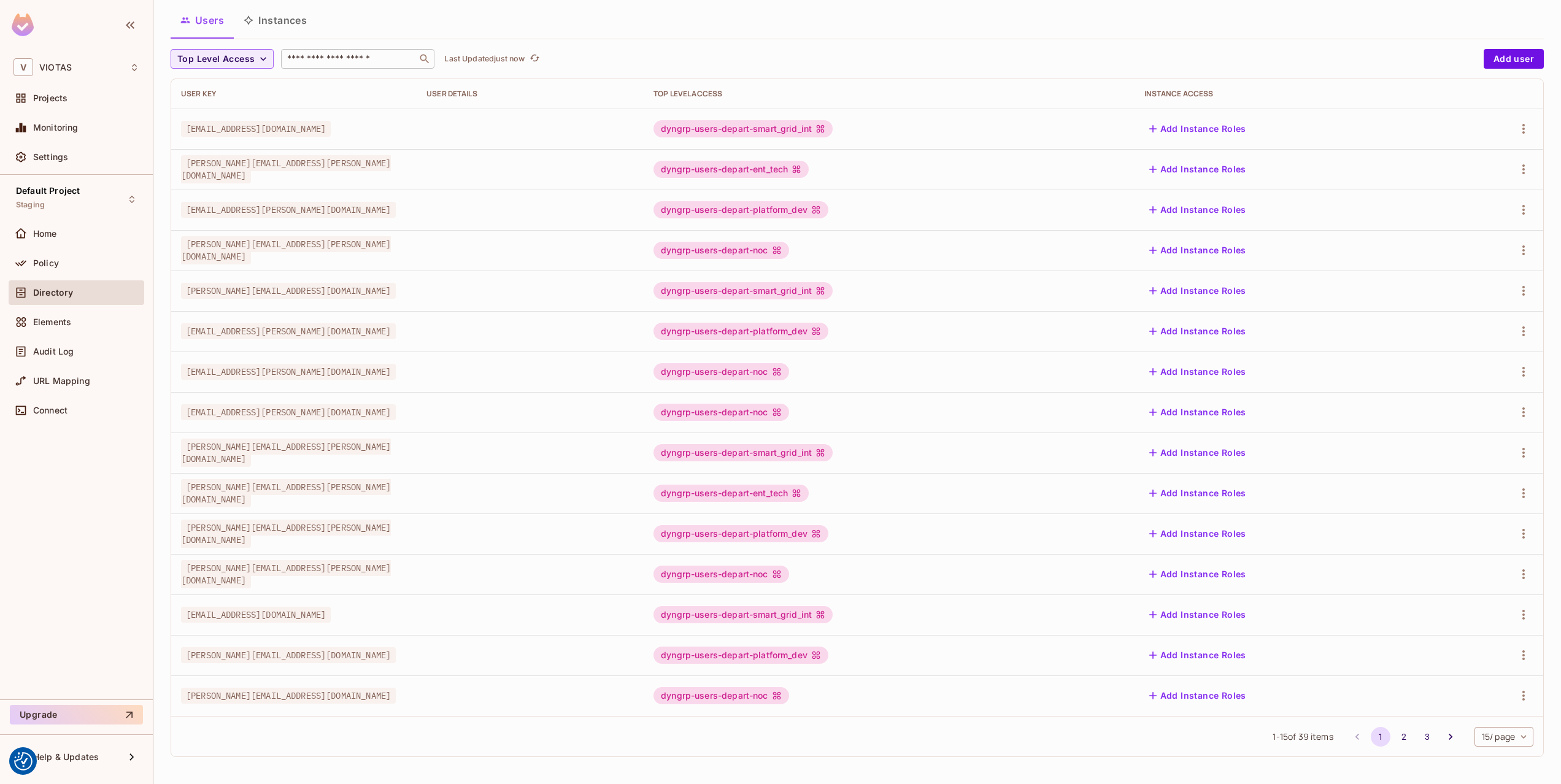
click at [362, 50] on div "​" at bounding box center [357, 59] width 153 height 20
type input "*****"
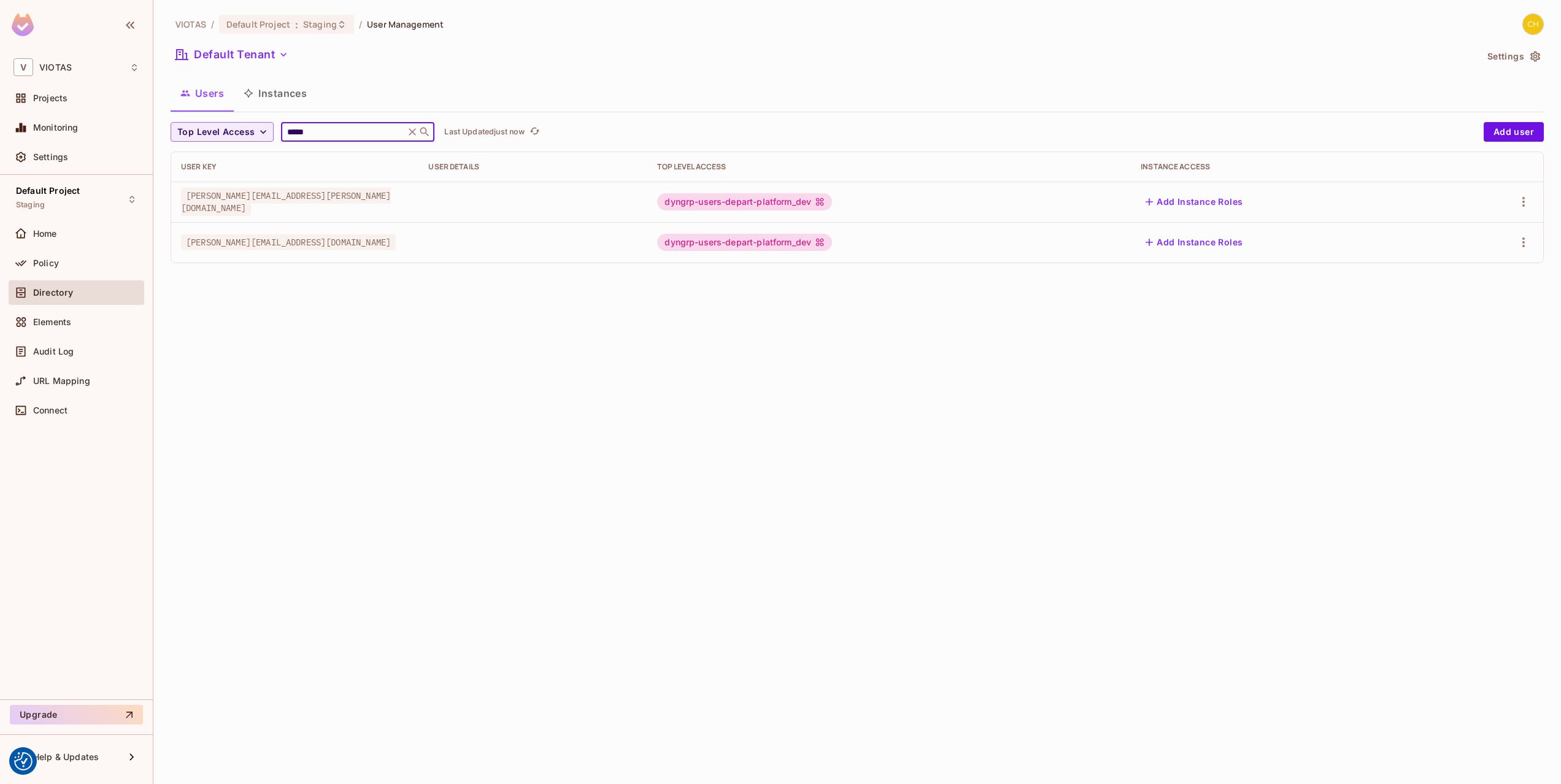
drag, startPoint x: 351, startPoint y: 134, endPoint x: 205, endPoint y: 120, distance: 146.7
click at [205, 120] on div "VIOTAS / Default Project : Staging / User Management Default Tenant Settings Us…" at bounding box center [857, 144] width 1373 height 260
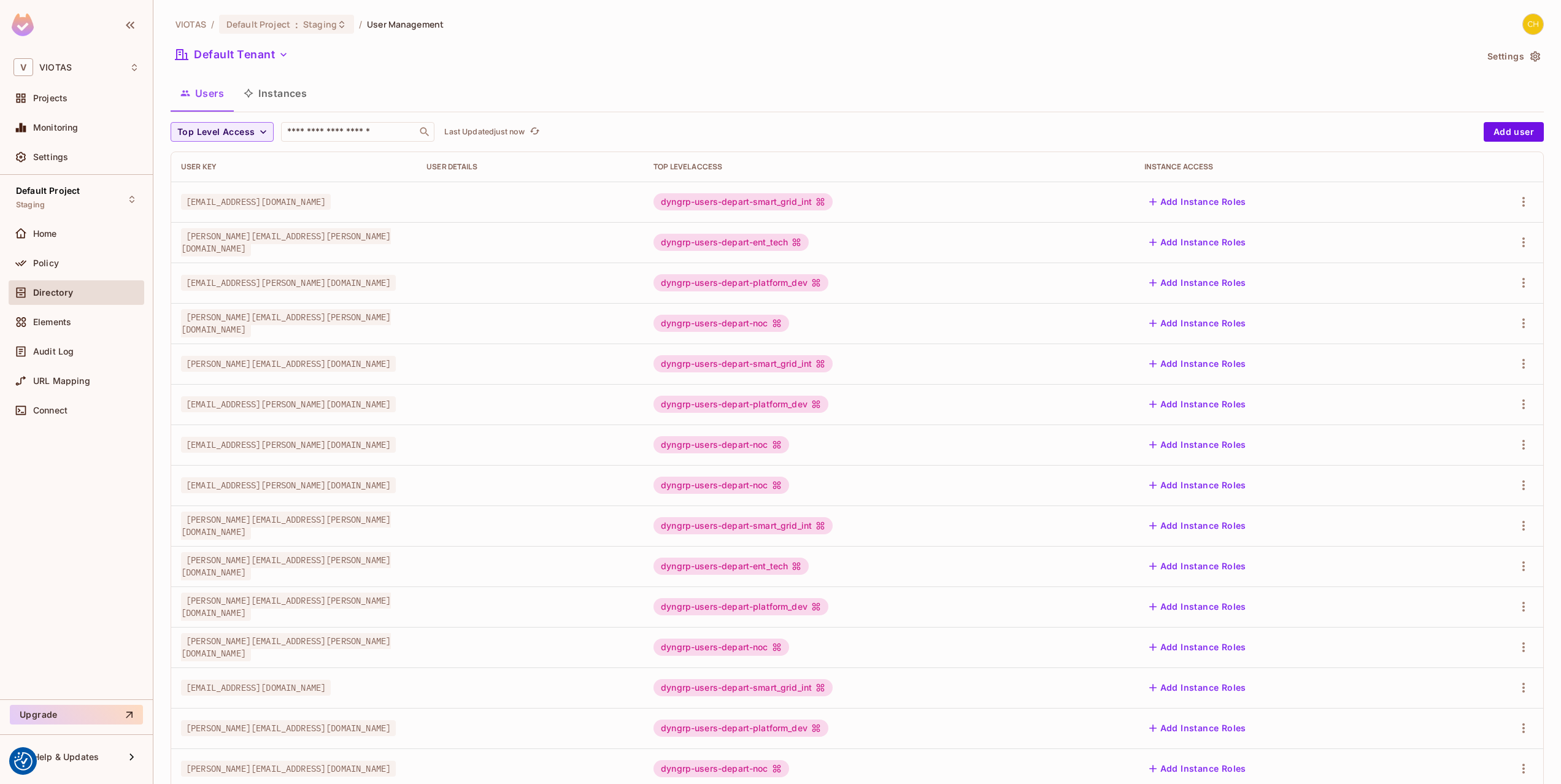
click at [754, 100] on div "Users Instances" at bounding box center [857, 93] width 1373 height 31
click at [535, 132] on icon "refresh" at bounding box center [535, 131] width 11 height 11
click at [578, 81] on div "Users Instances" at bounding box center [857, 93] width 1373 height 31
drag, startPoint x: 1543, startPoint y: 29, endPoint x: 1536, endPoint y: 27, distance: 7.3
click at [1543, 29] on div at bounding box center [1527, 25] width 32 height 22
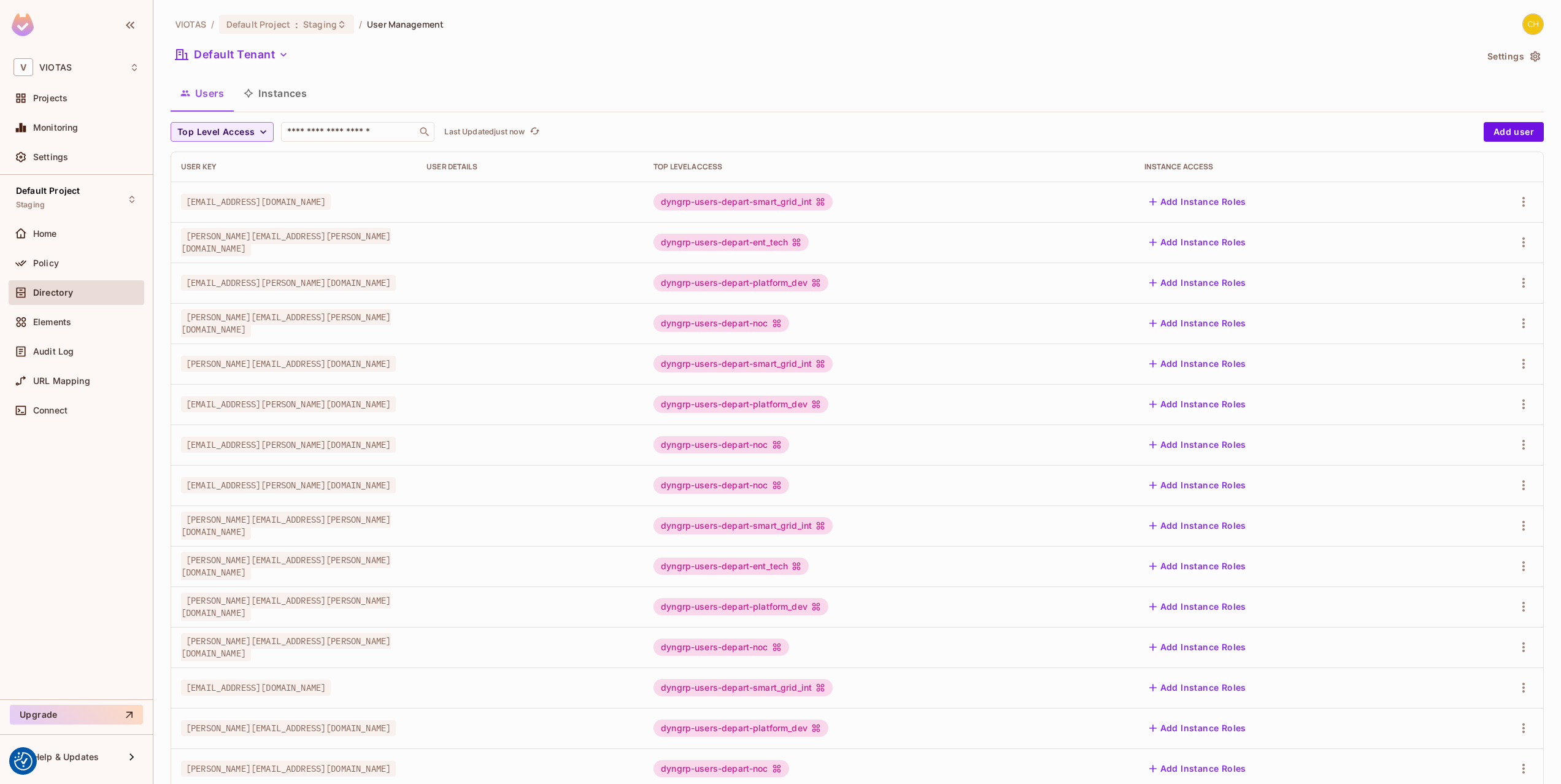
click at [1535, 26] on img at bounding box center [1533, 24] width 20 height 20
click at [1219, 42] on div at bounding box center [780, 392] width 1561 height 784
click at [75, 358] on div "Audit Log" at bounding box center [77, 351] width 126 height 15
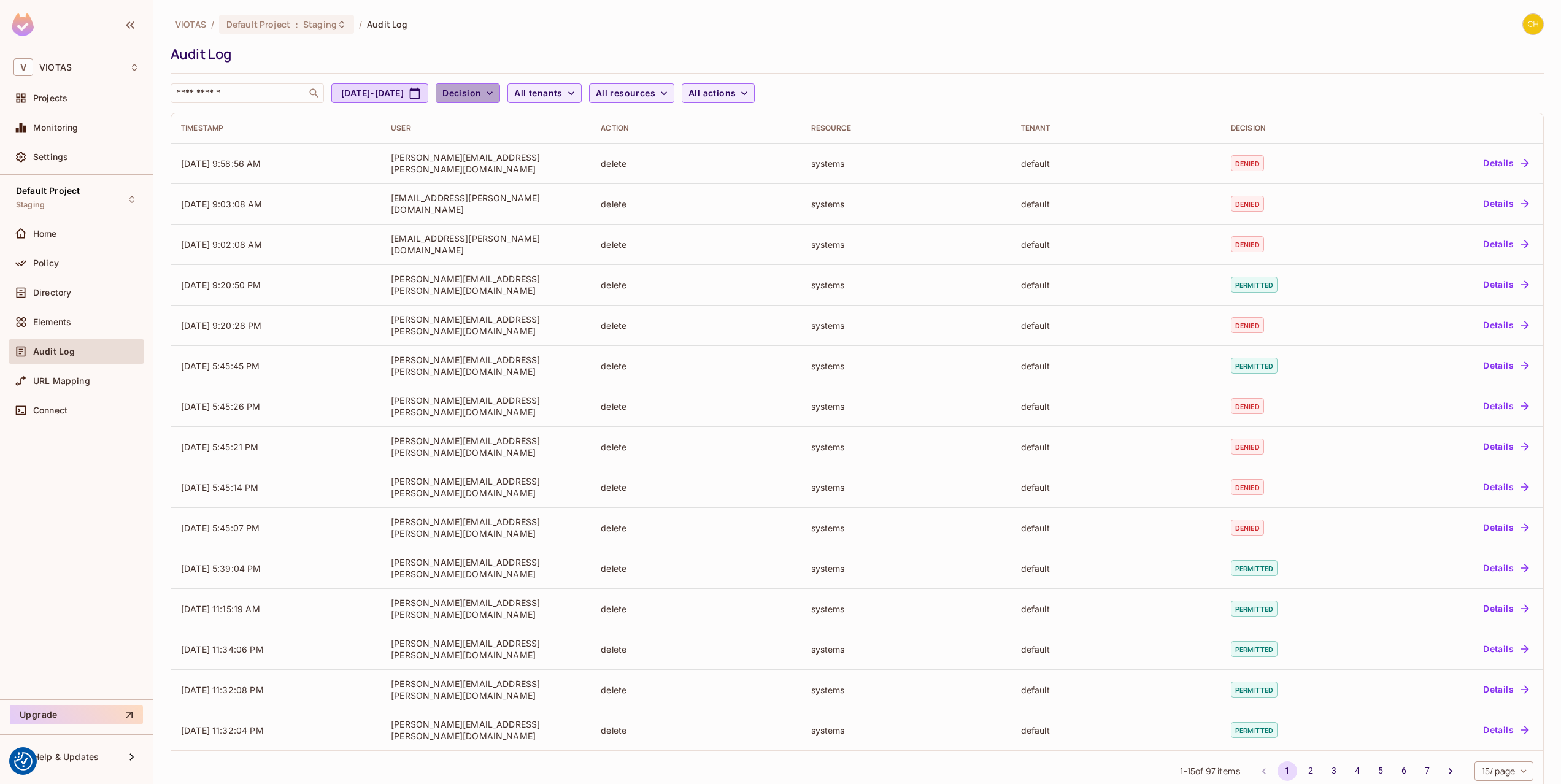
click at [500, 100] on button "Decision" at bounding box center [468, 94] width 65 height 20
click at [887, 38] on div at bounding box center [780, 392] width 1561 height 784
click at [65, 244] on div "Home" at bounding box center [76, 234] width 135 height 25
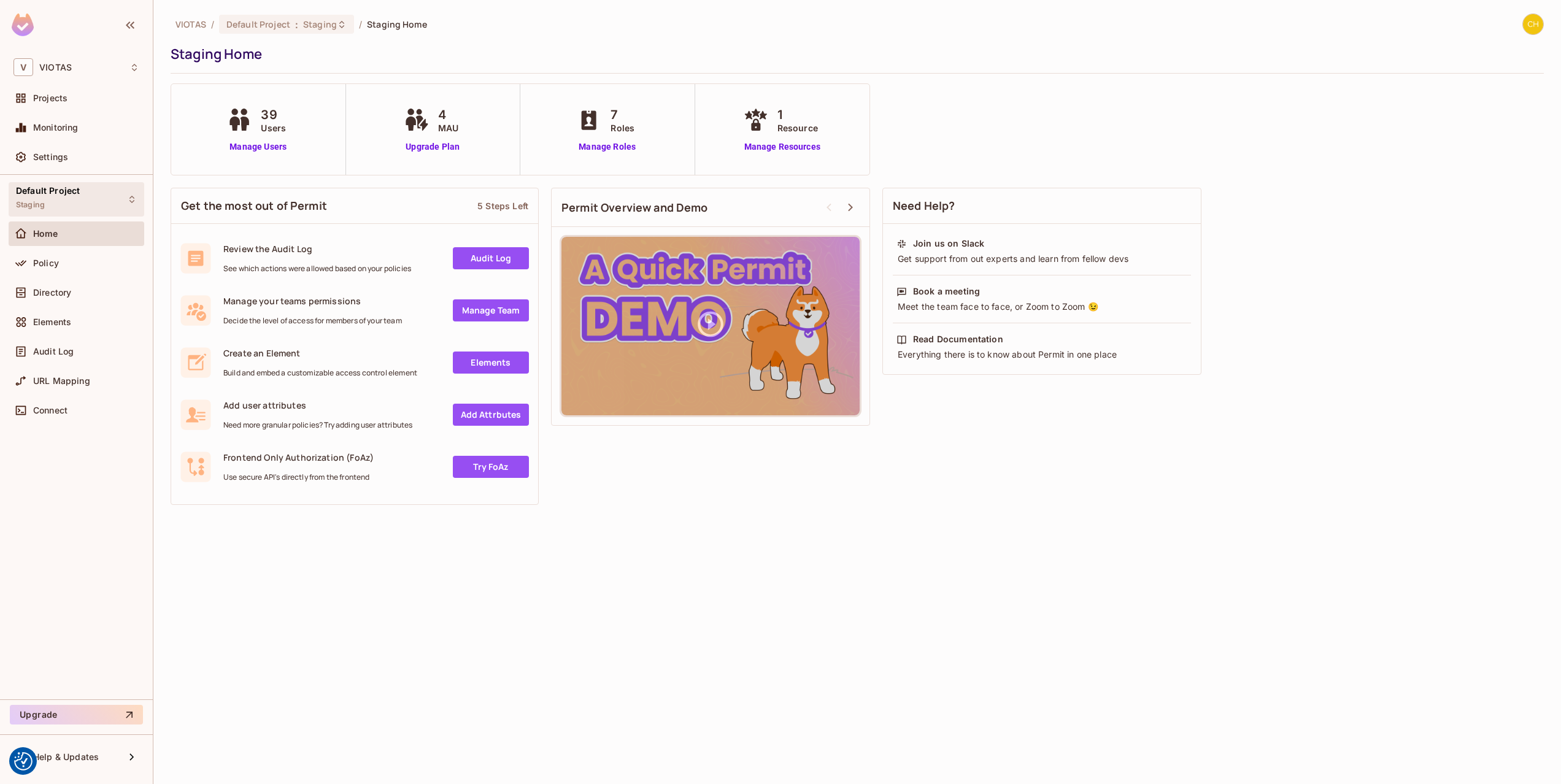
click at [92, 196] on div "Default Project Staging" at bounding box center [76, 199] width 135 height 34
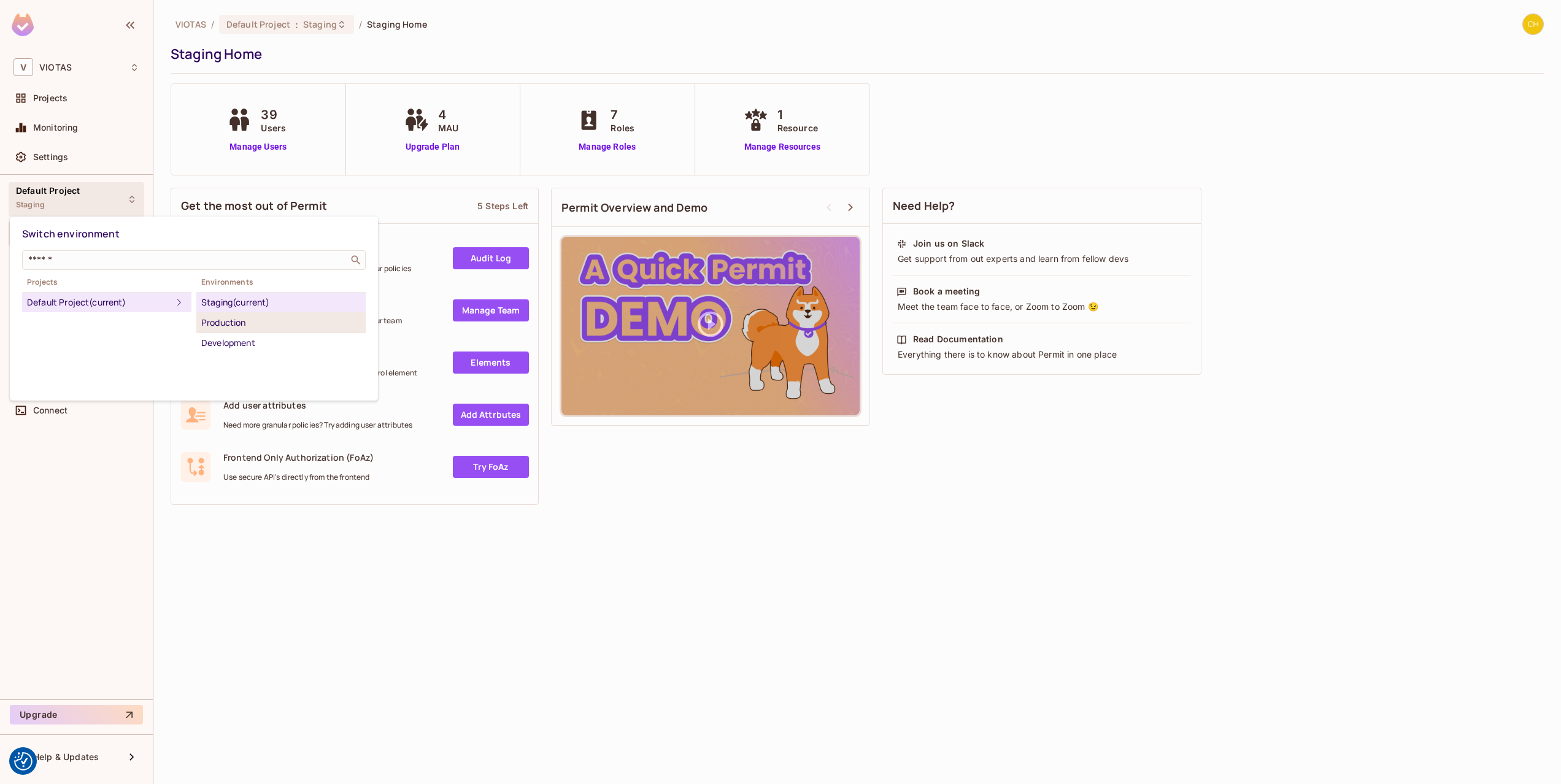
click at [215, 320] on div "Production" at bounding box center [281, 322] width 159 height 15
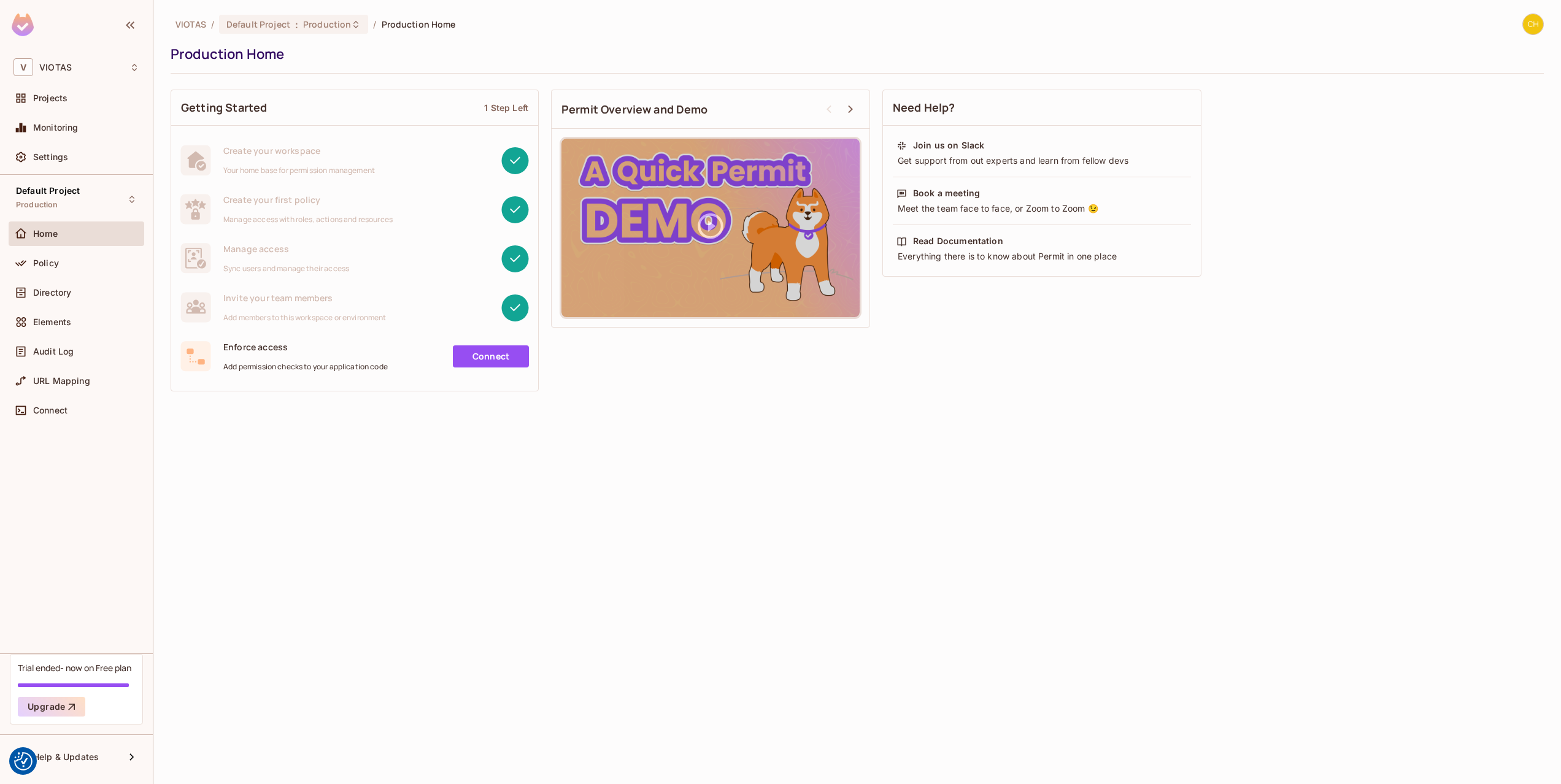
click at [85, 229] on div "Home" at bounding box center [86, 234] width 106 height 10
click at [82, 262] on div "Policy" at bounding box center [86, 263] width 106 height 10
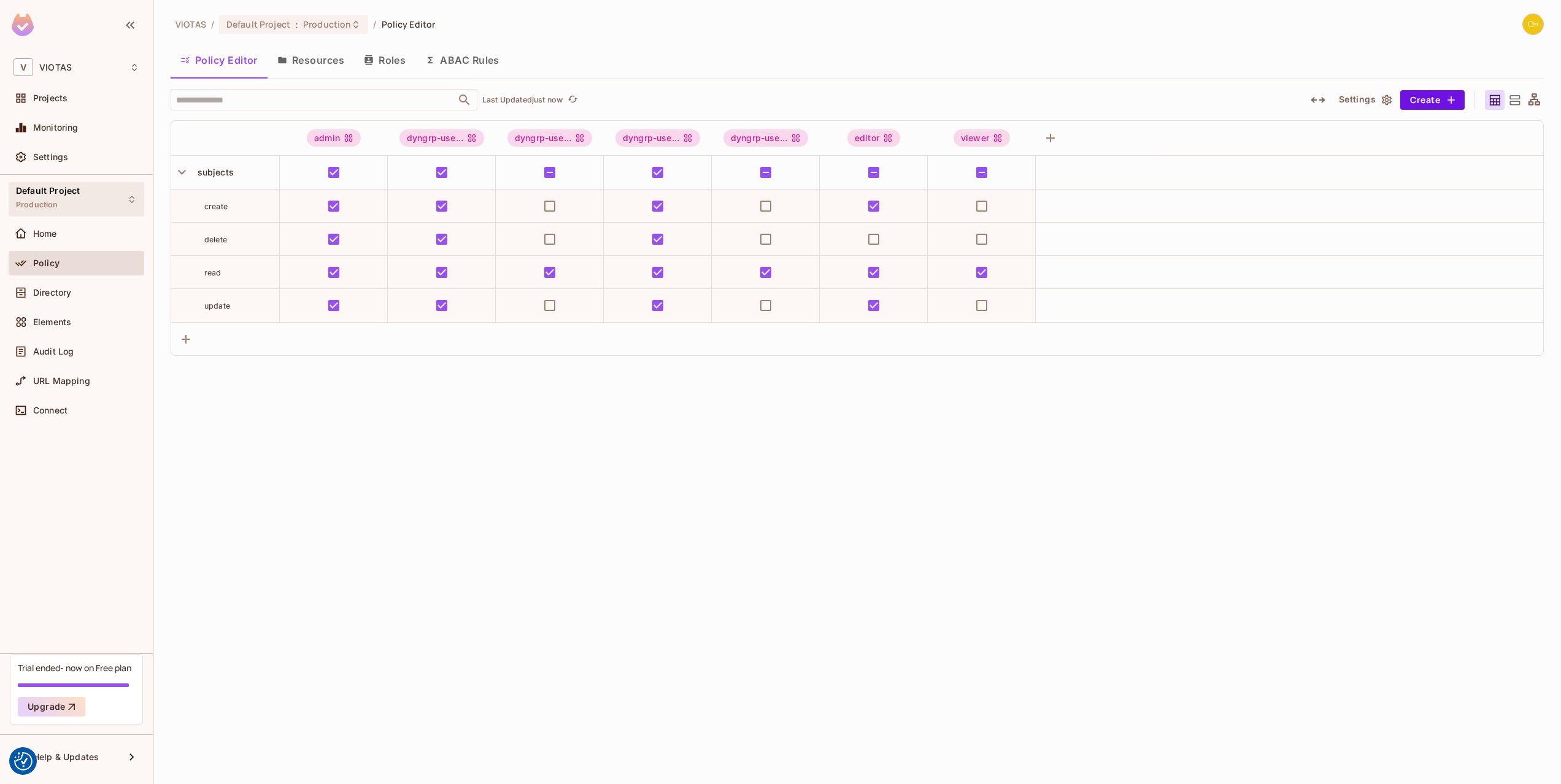
click at [73, 182] on div "Default Project Production" at bounding box center [76, 199] width 135 height 34
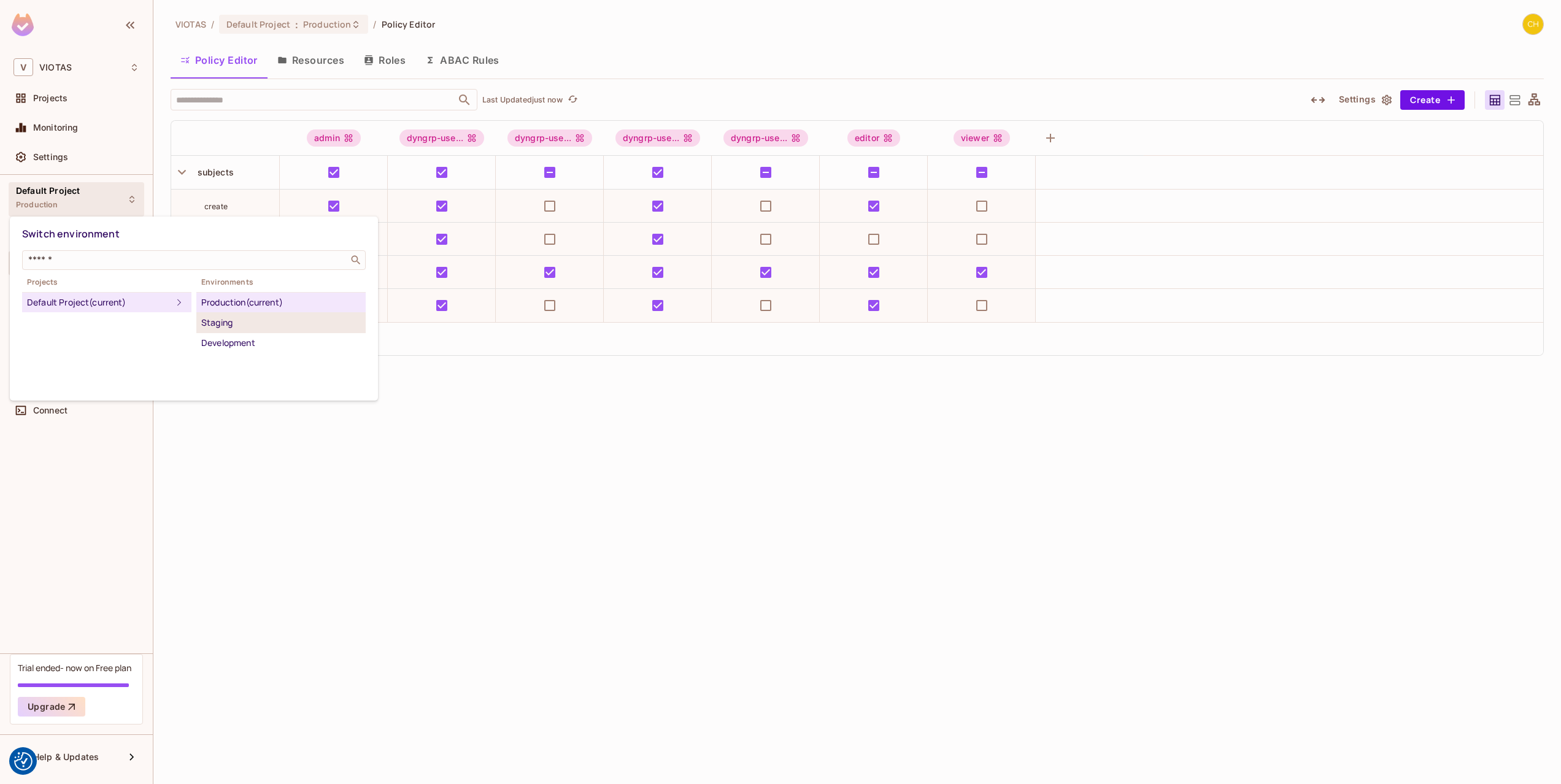
click at [291, 324] on div "Staging" at bounding box center [281, 322] width 159 height 15
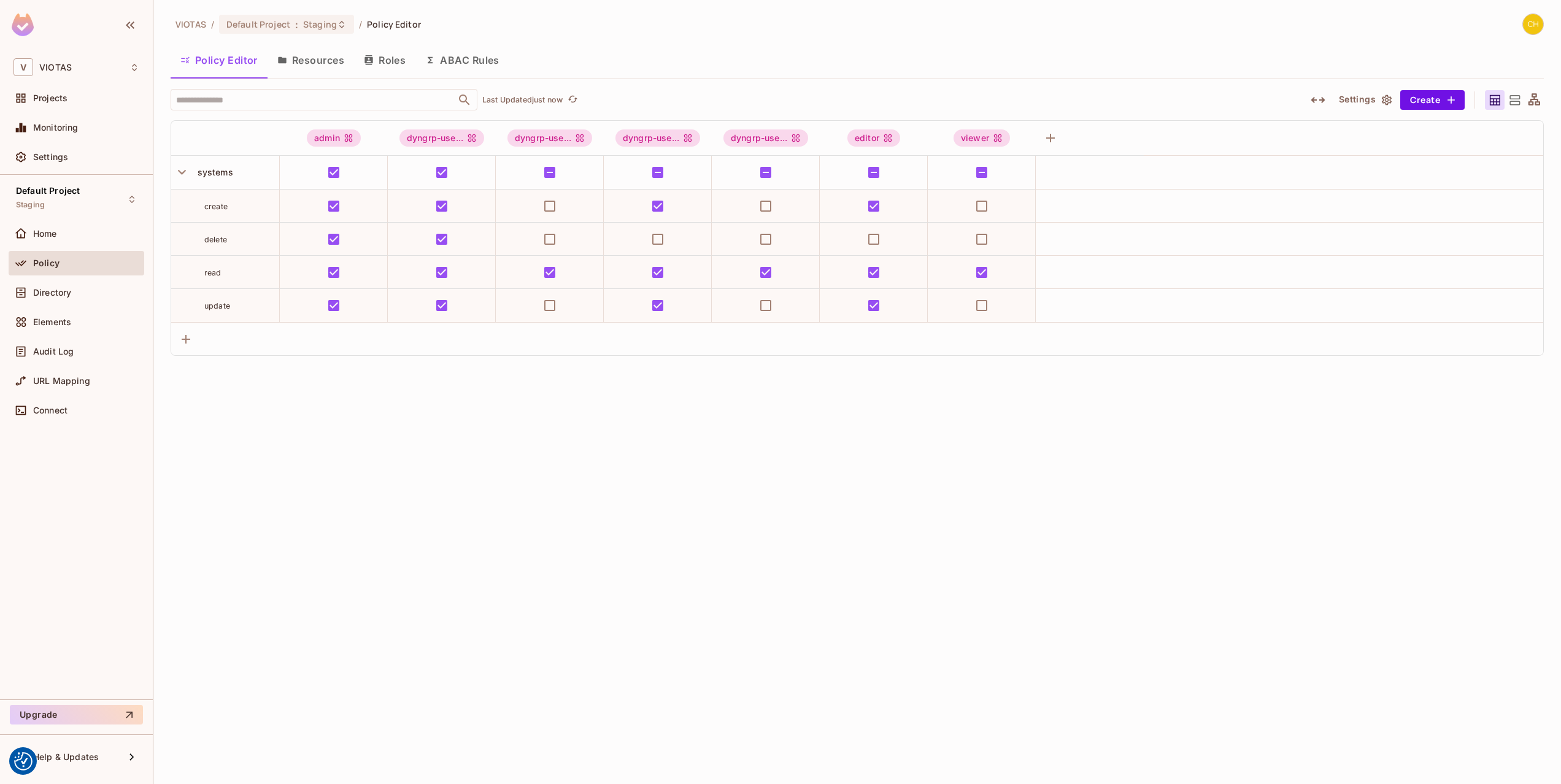
click at [317, 445] on div "VIOTAS / Default Project : Staging / Policy Editor Policy Editor Resources Role…" at bounding box center [857, 392] width 1407 height 784
click at [860, 508] on div "VIOTAS / Default Project : Staging / Policy Editor Policy Editor Resources Role…" at bounding box center [857, 392] width 1407 height 784
click at [733, 81] on div "VIOTAS / Default Project : Staging / Policy Editor Policy Editor Resources Role…" at bounding box center [857, 184] width 1373 height 342
click at [61, 347] on span "Audit Log" at bounding box center [53, 351] width 41 height 10
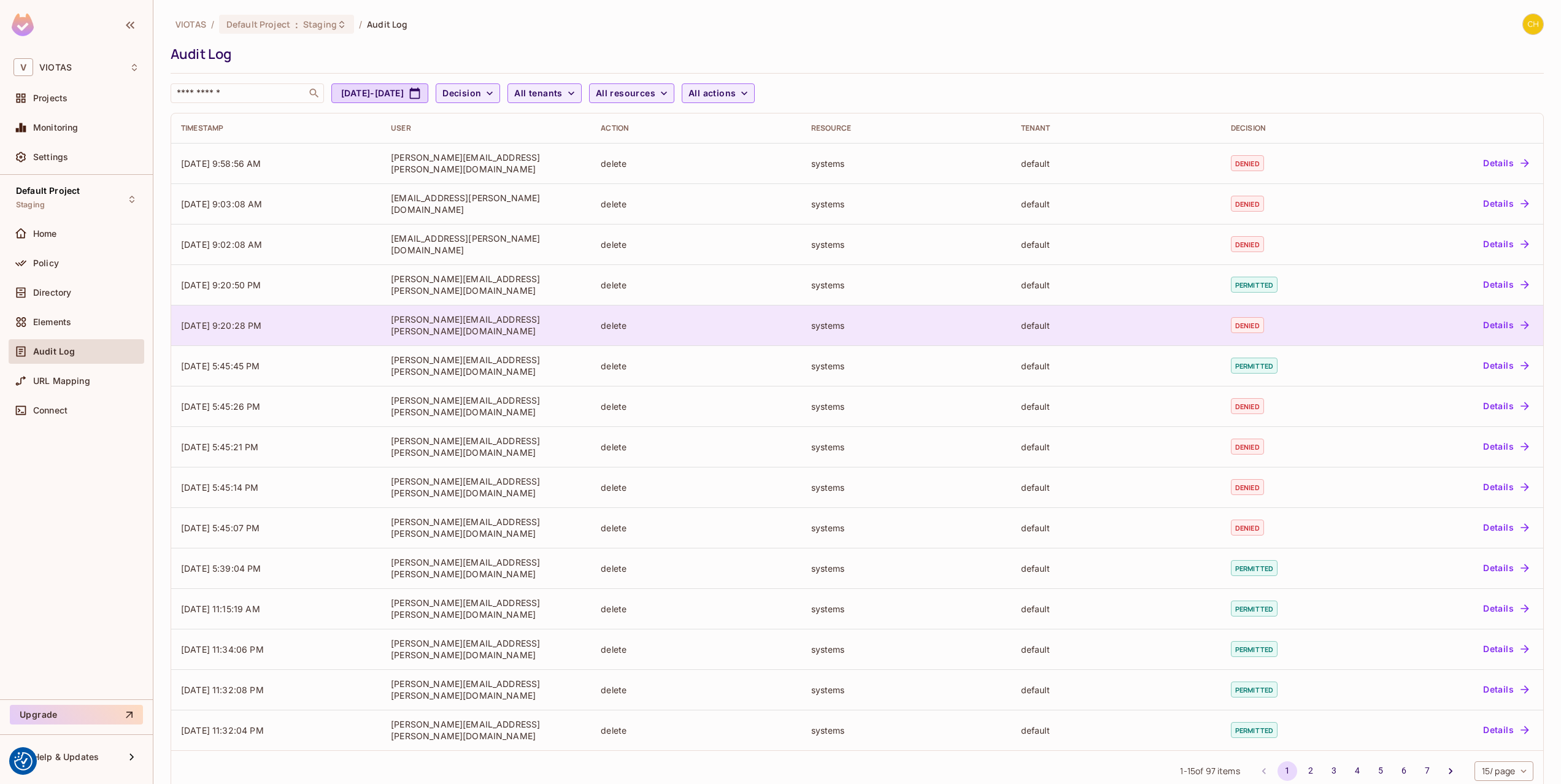
click at [1504, 322] on button "Details" at bounding box center [1506, 325] width 55 height 20
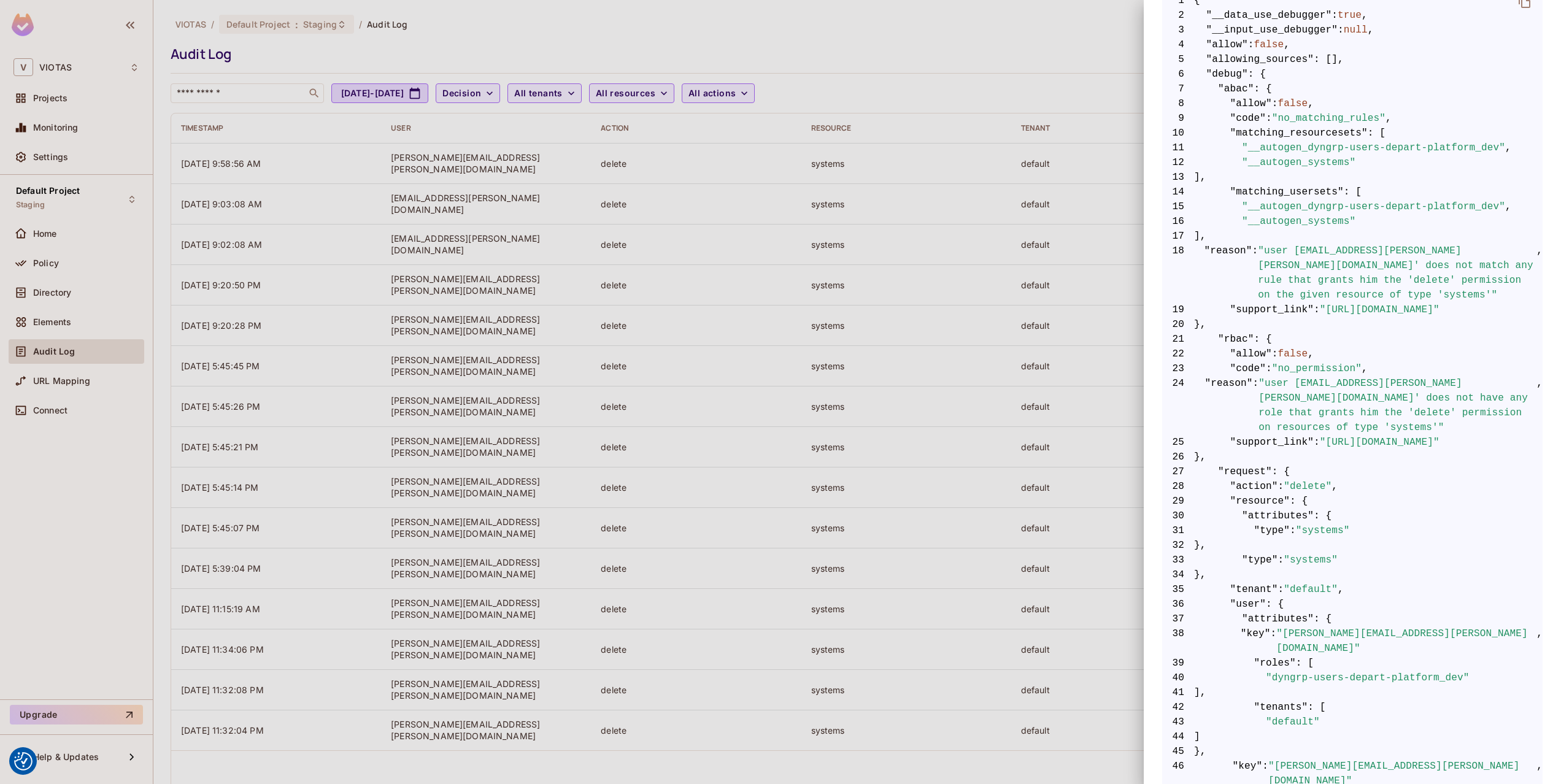
scroll to position [329, 0]
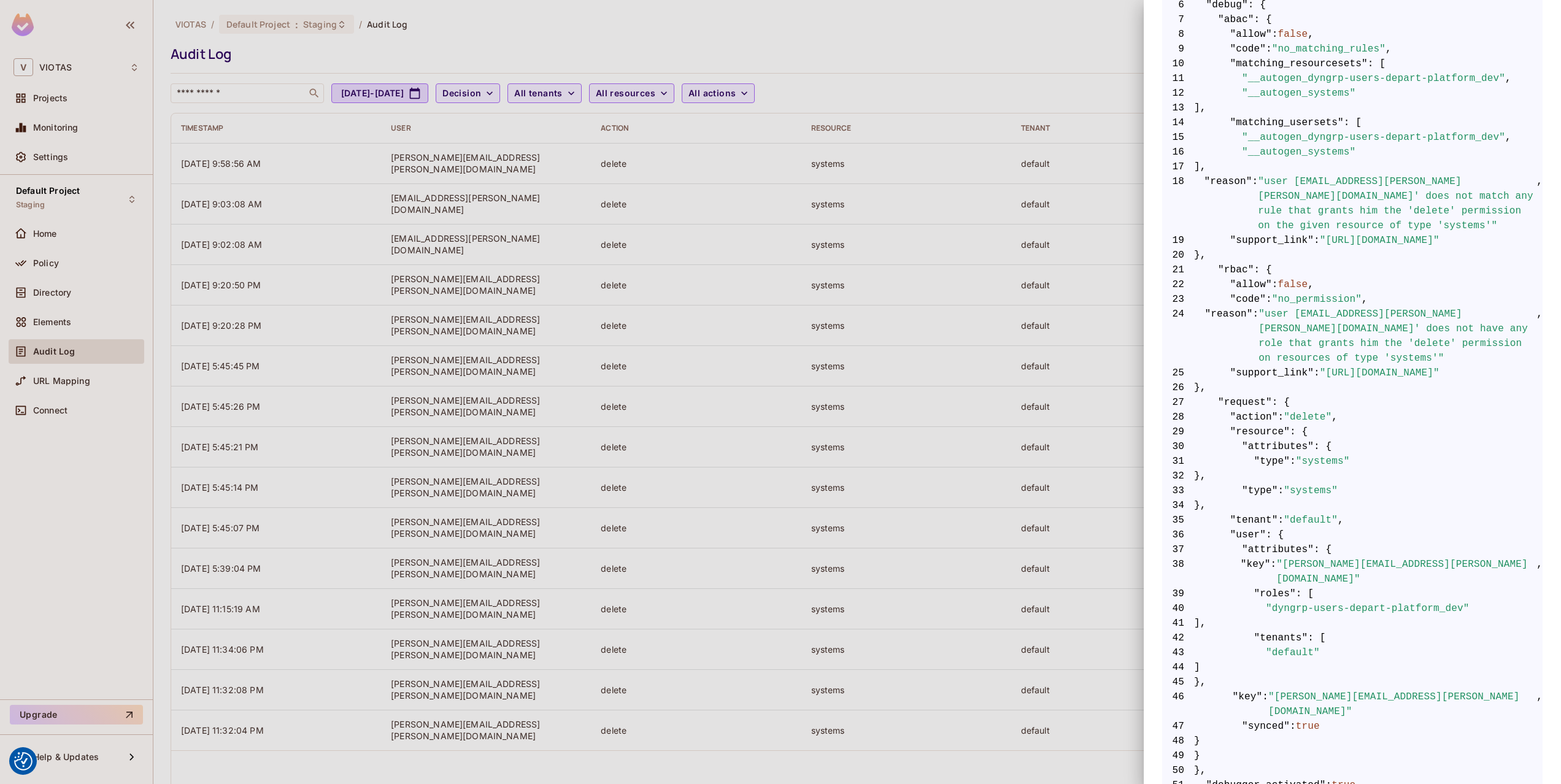
click at [1051, 475] on div at bounding box center [780, 392] width 1561 height 784
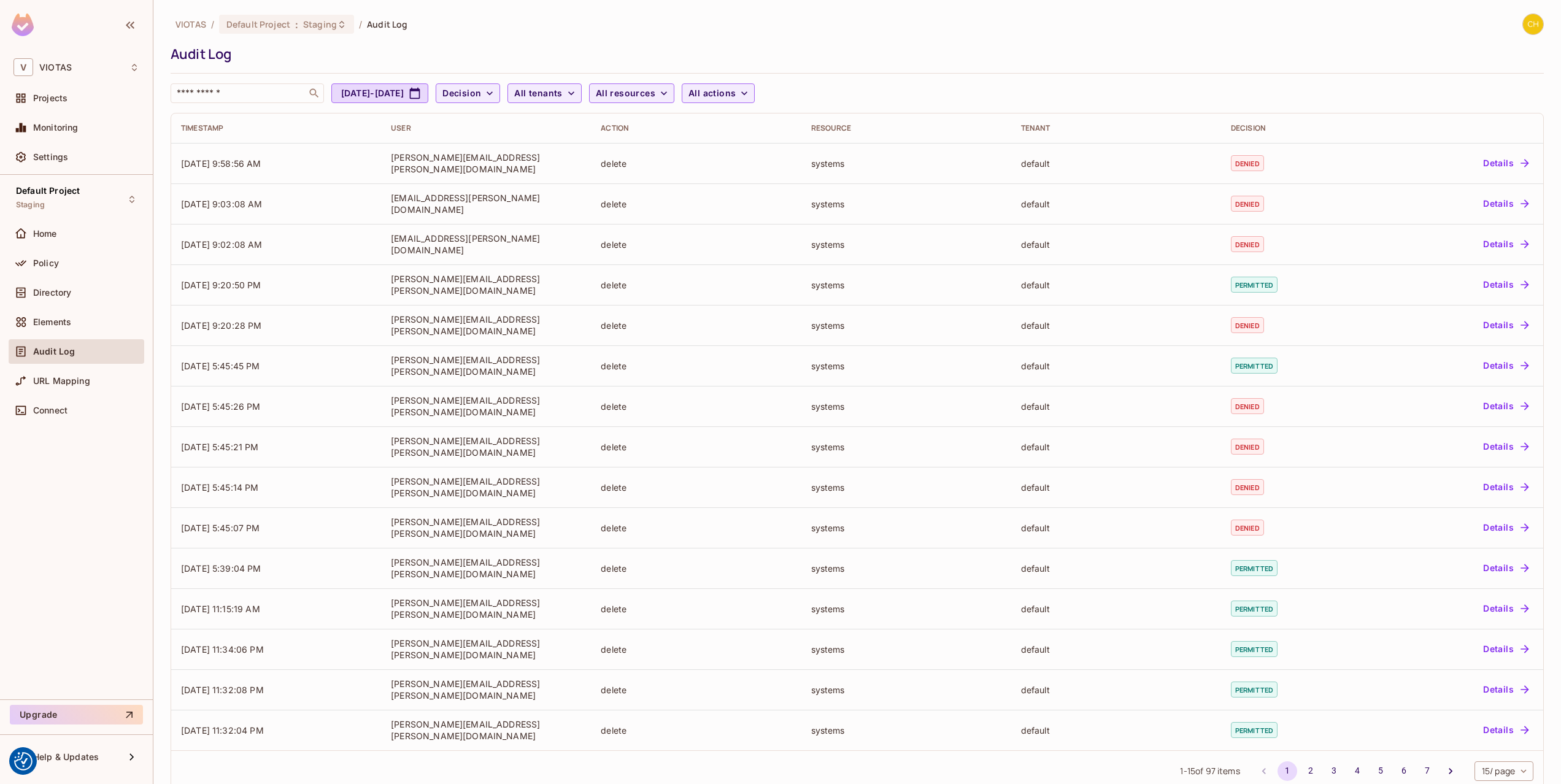
click at [1178, 85] on div "​ [DATE] - [DATE] Decision All tenants All resources All actions" at bounding box center [854, 94] width 1367 height 20
click at [1174, 85] on div "​ [DATE] - [DATE] Decision All tenants All resources All actions" at bounding box center [854, 94] width 1367 height 20
click at [1177, 86] on div "​ [DATE] - [DATE] Decision All tenants All resources All actions" at bounding box center [854, 94] width 1367 height 20
click at [1063, 38] on div "VIOTAS / Default Project : Staging / Audit Log Audit Log ​ [DATE] - [DATE] Deci…" at bounding box center [857, 58] width 1373 height 89
click at [951, 52] on div "Audit Log" at bounding box center [854, 54] width 1367 height 18
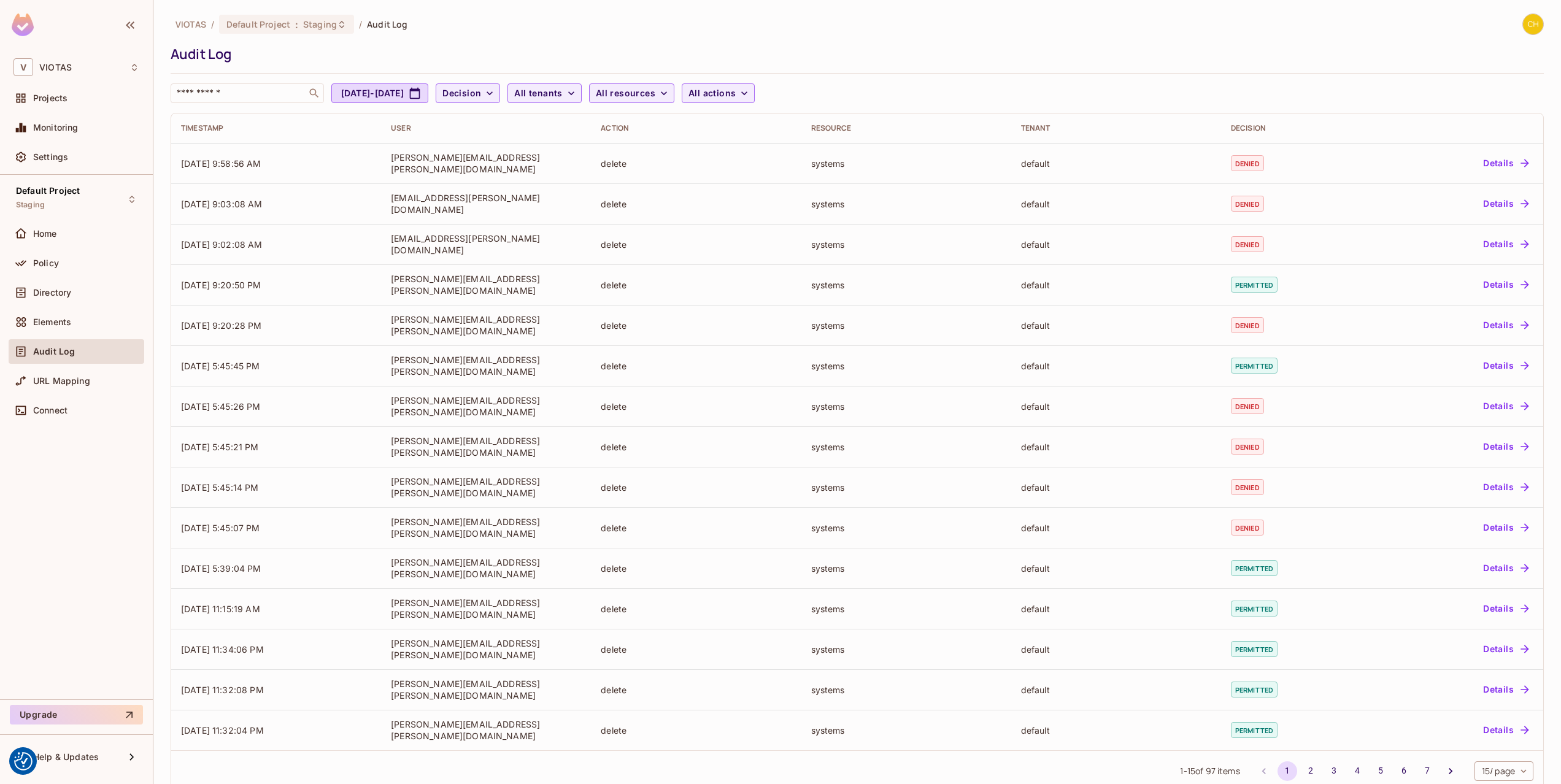
click at [368, 61] on div "Audit Log" at bounding box center [854, 54] width 1367 height 18
click at [78, 258] on div "Policy" at bounding box center [86, 263] width 106 height 10
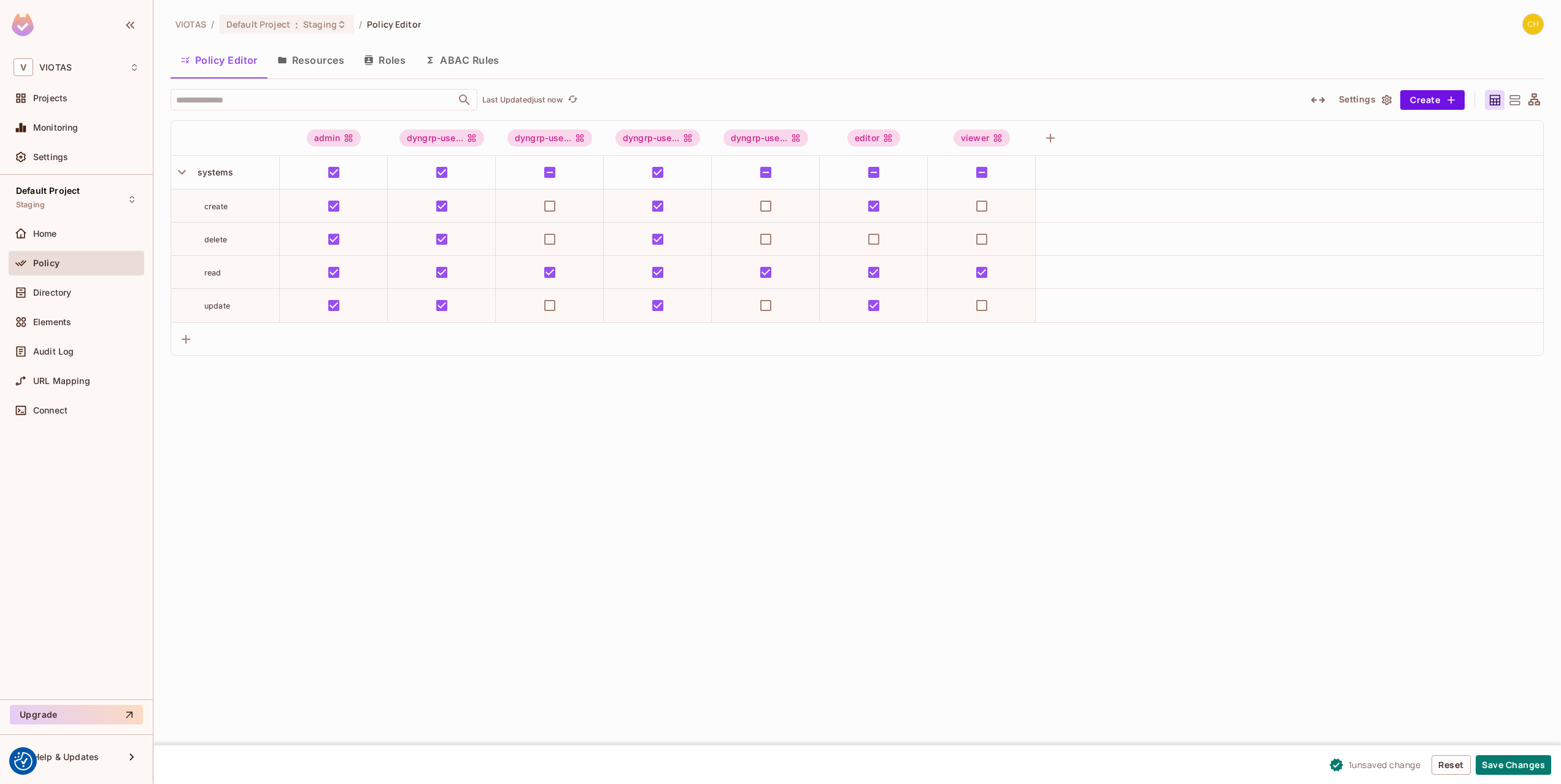
click at [765, 497] on div "VIOTAS / Default Project : Staging / Policy Editor Policy Editor Resources Role…" at bounding box center [857, 392] width 1407 height 784
click at [1499, 759] on button "Save Changes" at bounding box center [1513, 765] width 75 height 20
click at [1113, 534] on div "VIOTAS / Default Project : Staging / Policy Editor Policy Editor Resources Role…" at bounding box center [857, 392] width 1407 height 784
click at [81, 291] on div "Directory" at bounding box center [86, 292] width 106 height 10
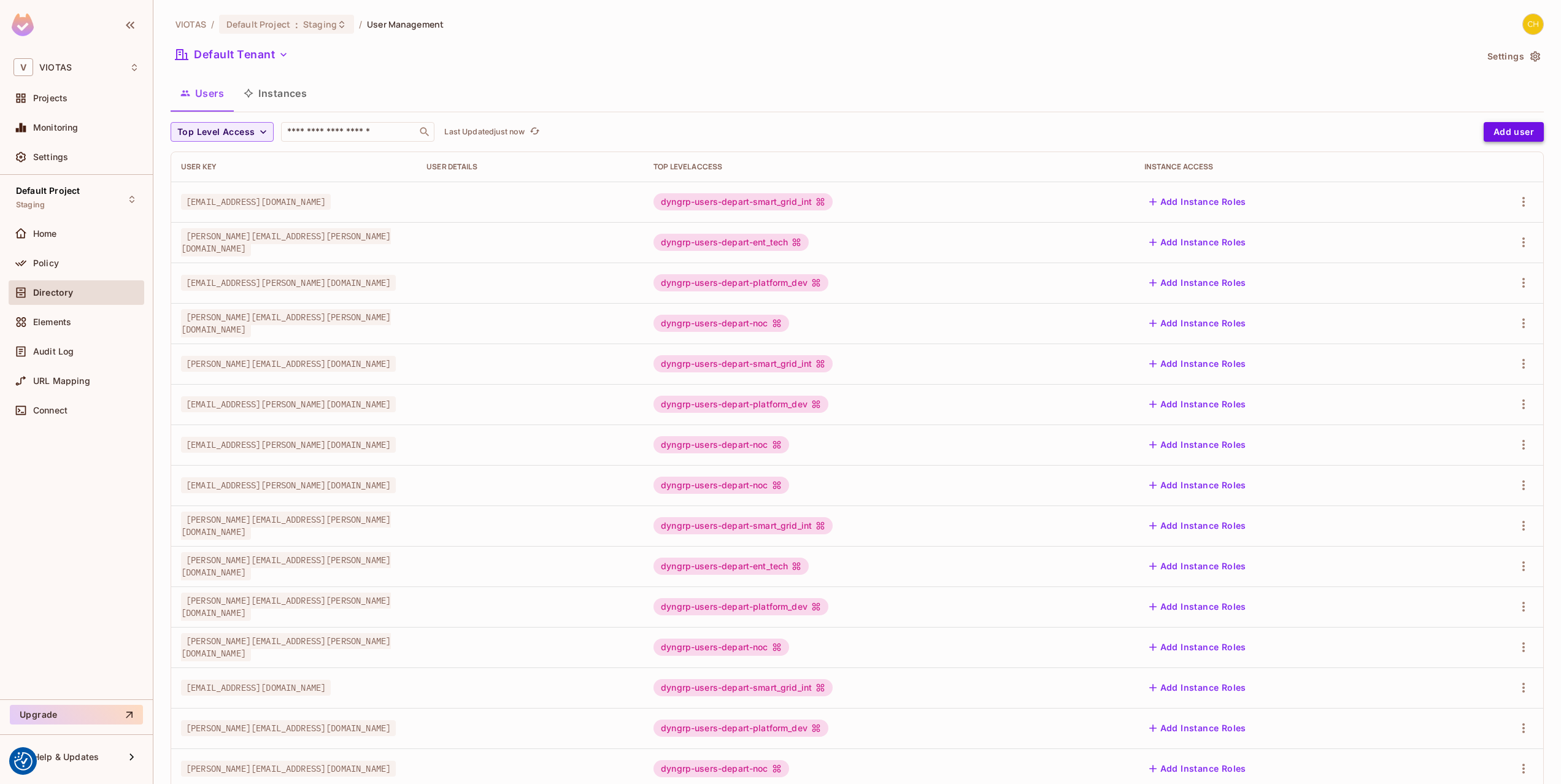
click at [1538, 122] on button "Add user" at bounding box center [1513, 132] width 60 height 20
click at [1513, 125] on button "Add user" at bounding box center [1513, 132] width 60 height 20
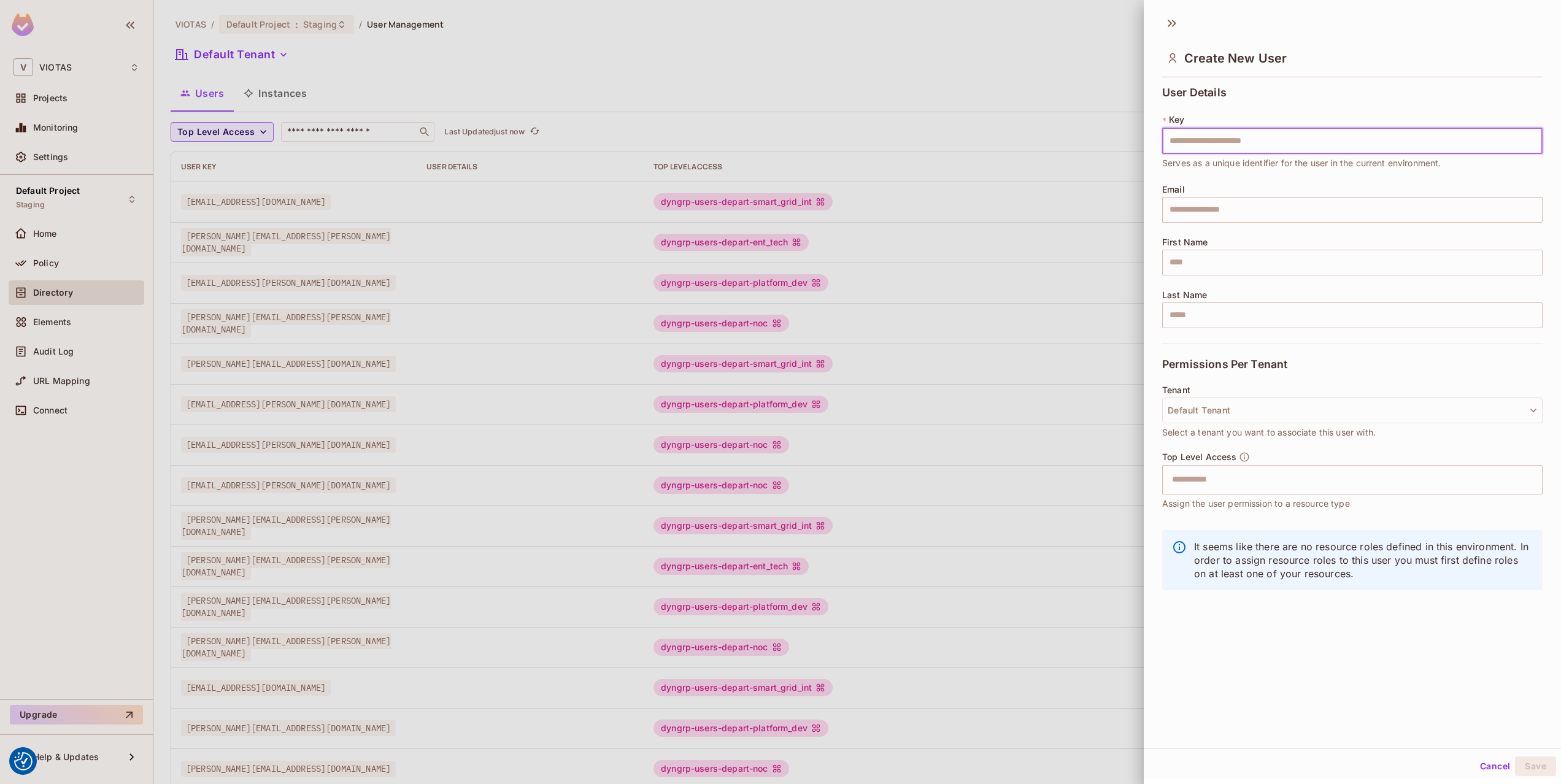
click at [1286, 131] on input "text" at bounding box center [1352, 141] width 381 height 26
click at [1392, 409] on button "Default Tenant" at bounding box center [1352, 410] width 381 height 26
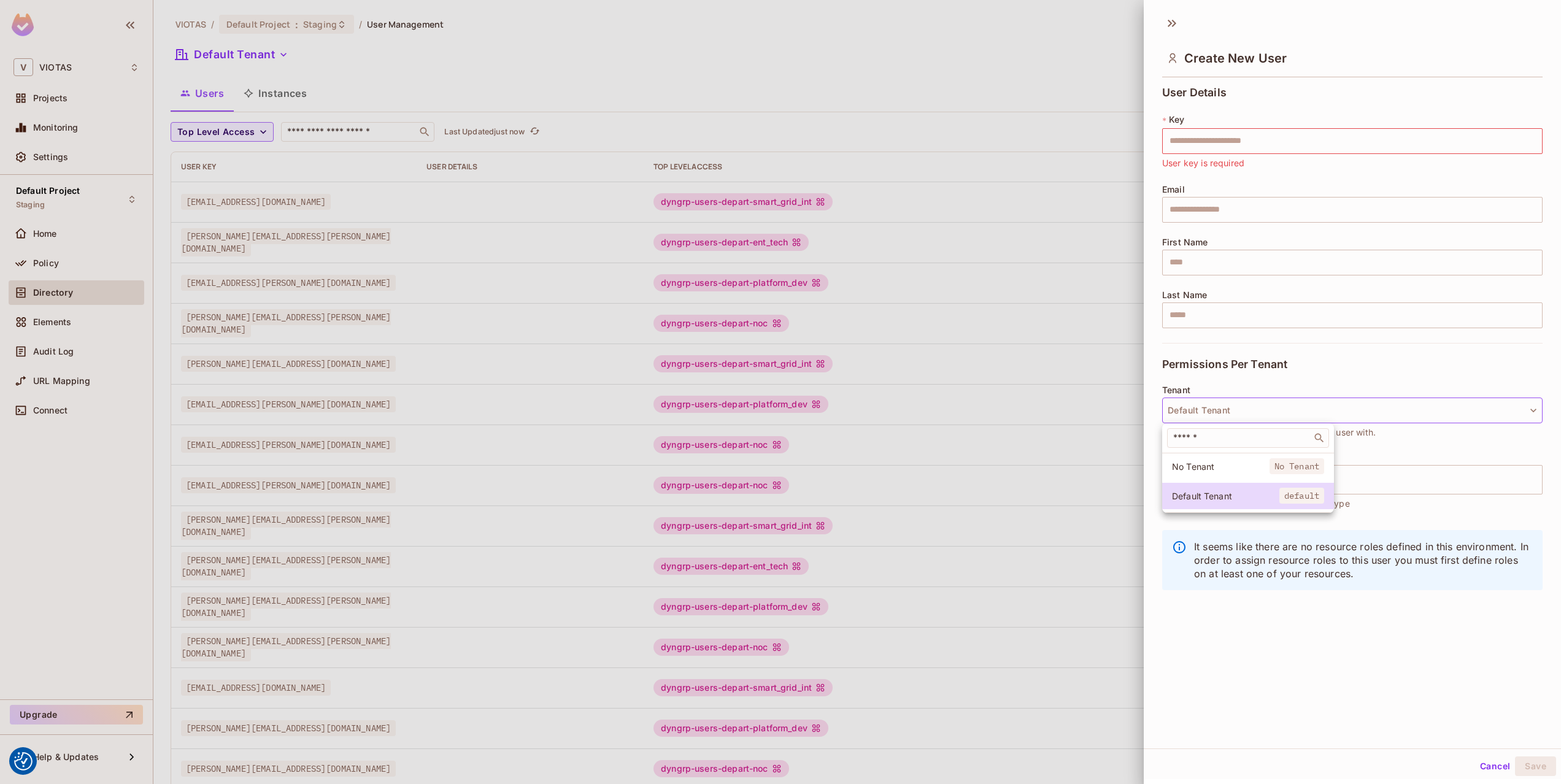
click at [1395, 356] on div at bounding box center [780, 392] width 1561 height 784
click at [1322, 481] on input "text" at bounding box center [1341, 480] width 354 height 25
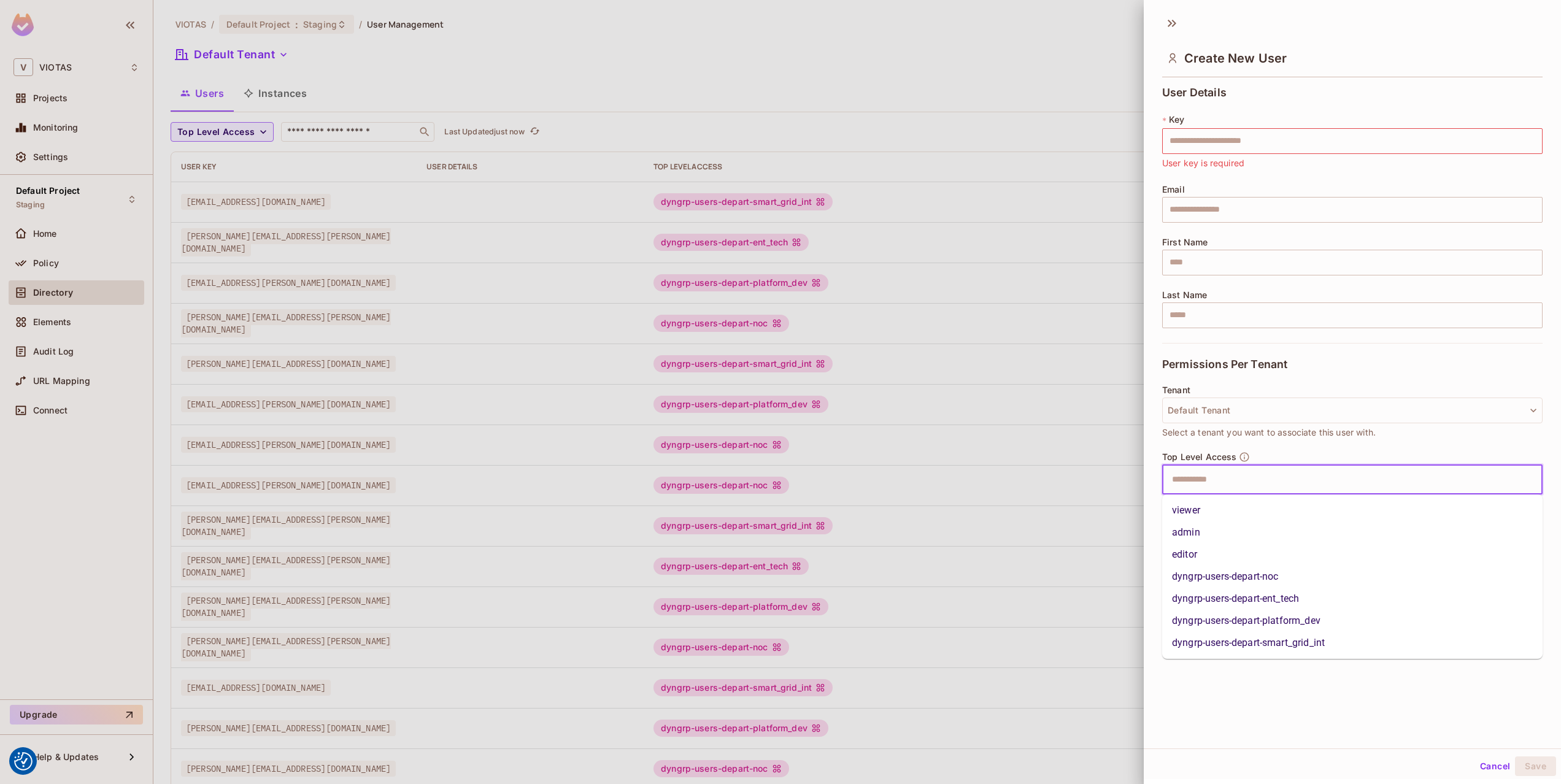
click at [1359, 387] on div "Tenant Default Tenant Select a tenant you want to associate this user with." at bounding box center [1352, 412] width 381 height 54
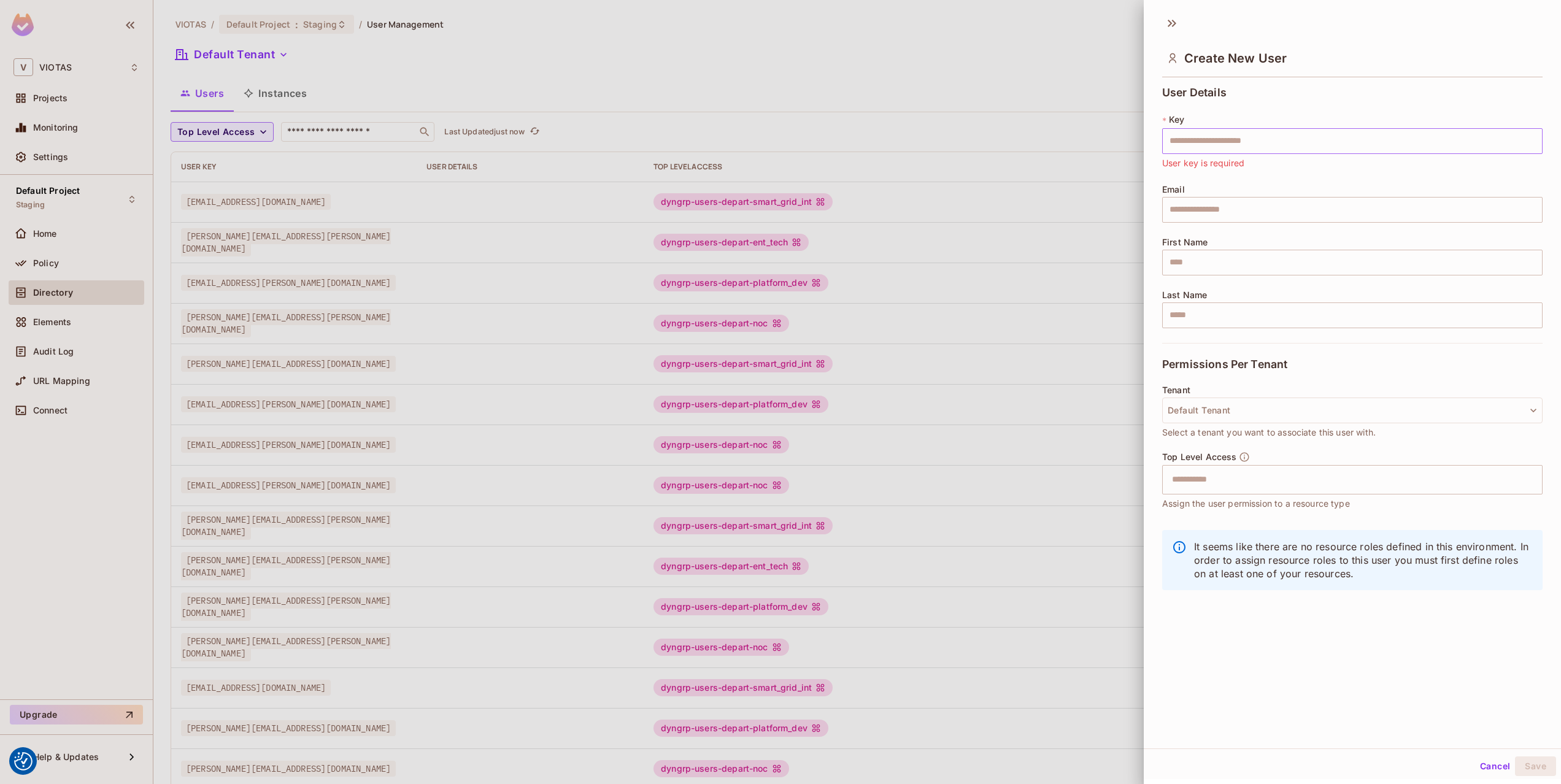
drag, startPoint x: 1197, startPoint y: 125, endPoint x: 1189, endPoint y: 138, distance: 15.3
click at [1193, 131] on div "* Key ​ User key is required" at bounding box center [1352, 141] width 381 height 56
click at [1189, 139] on input "text" at bounding box center [1352, 141] width 381 height 26
type input "**********"
click at [1247, 475] on input "text" at bounding box center [1341, 480] width 354 height 25
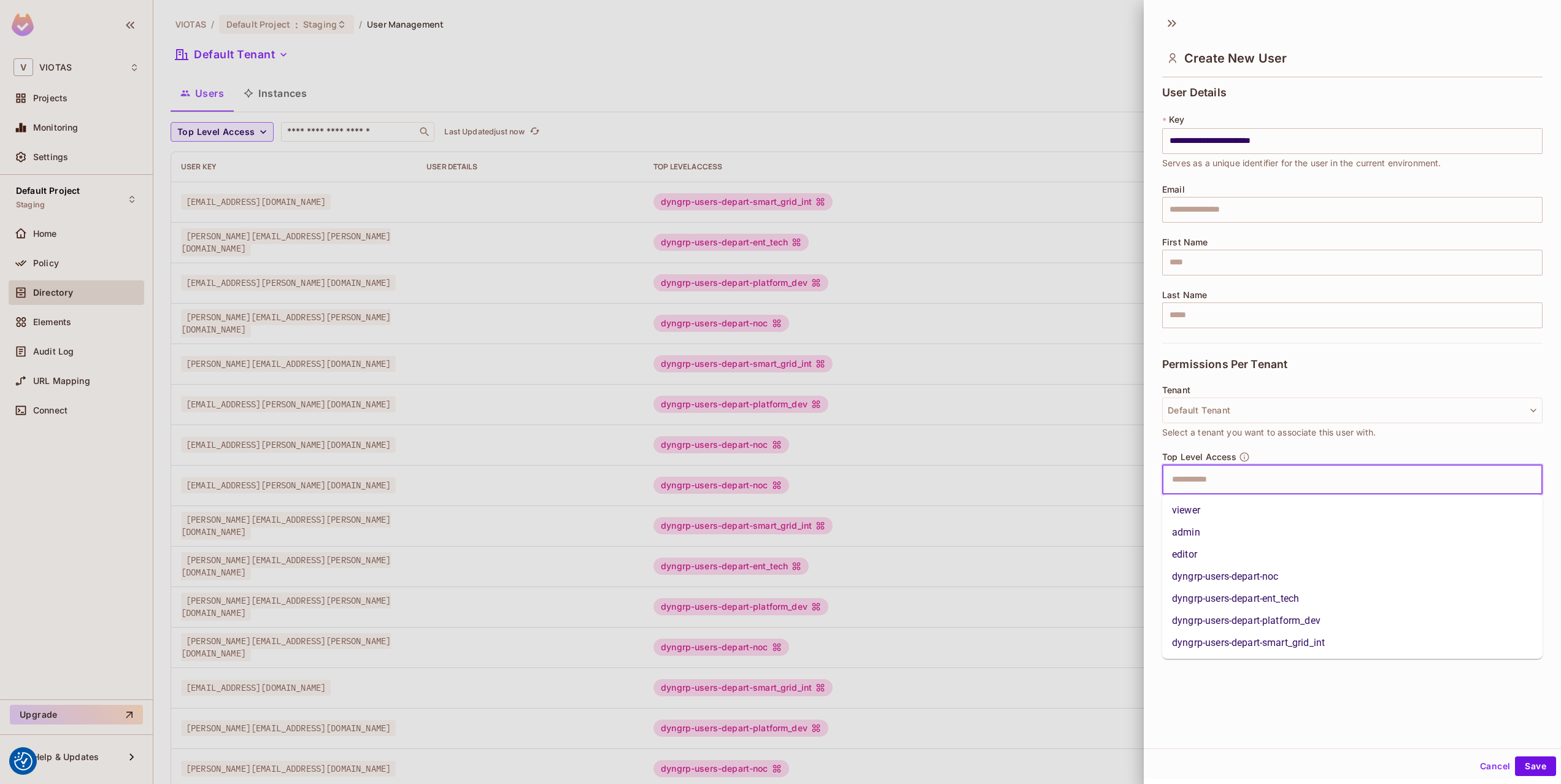
click at [1266, 622] on li "dyngrp-users-depart-platform_dev" at bounding box center [1352, 620] width 381 height 22
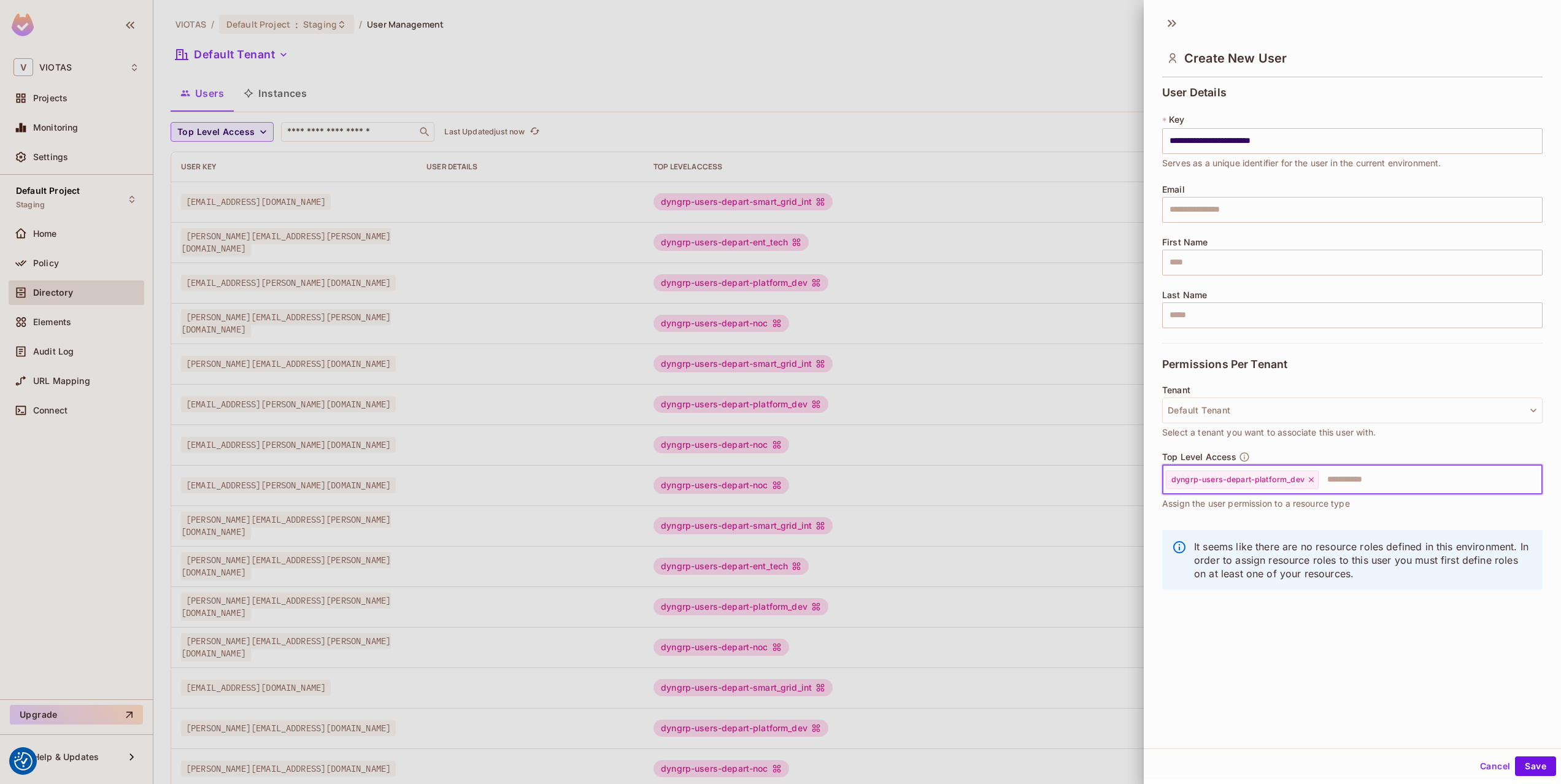
click at [1310, 661] on div "**********" at bounding box center [1352, 378] width 418 height 739
click at [1535, 765] on button "Save" at bounding box center [1535, 766] width 41 height 20
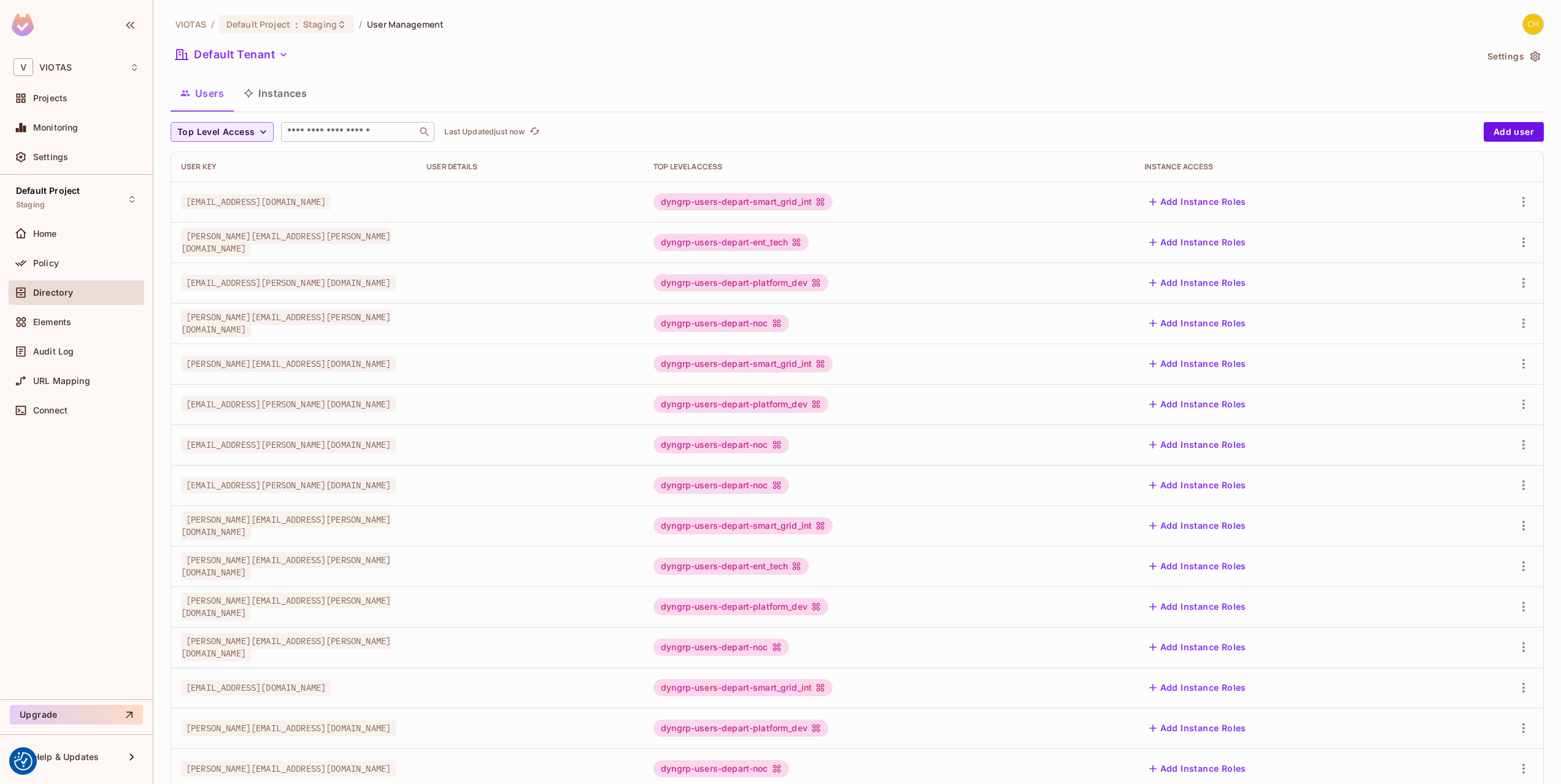
click at [356, 140] on div "​" at bounding box center [357, 132] width 153 height 20
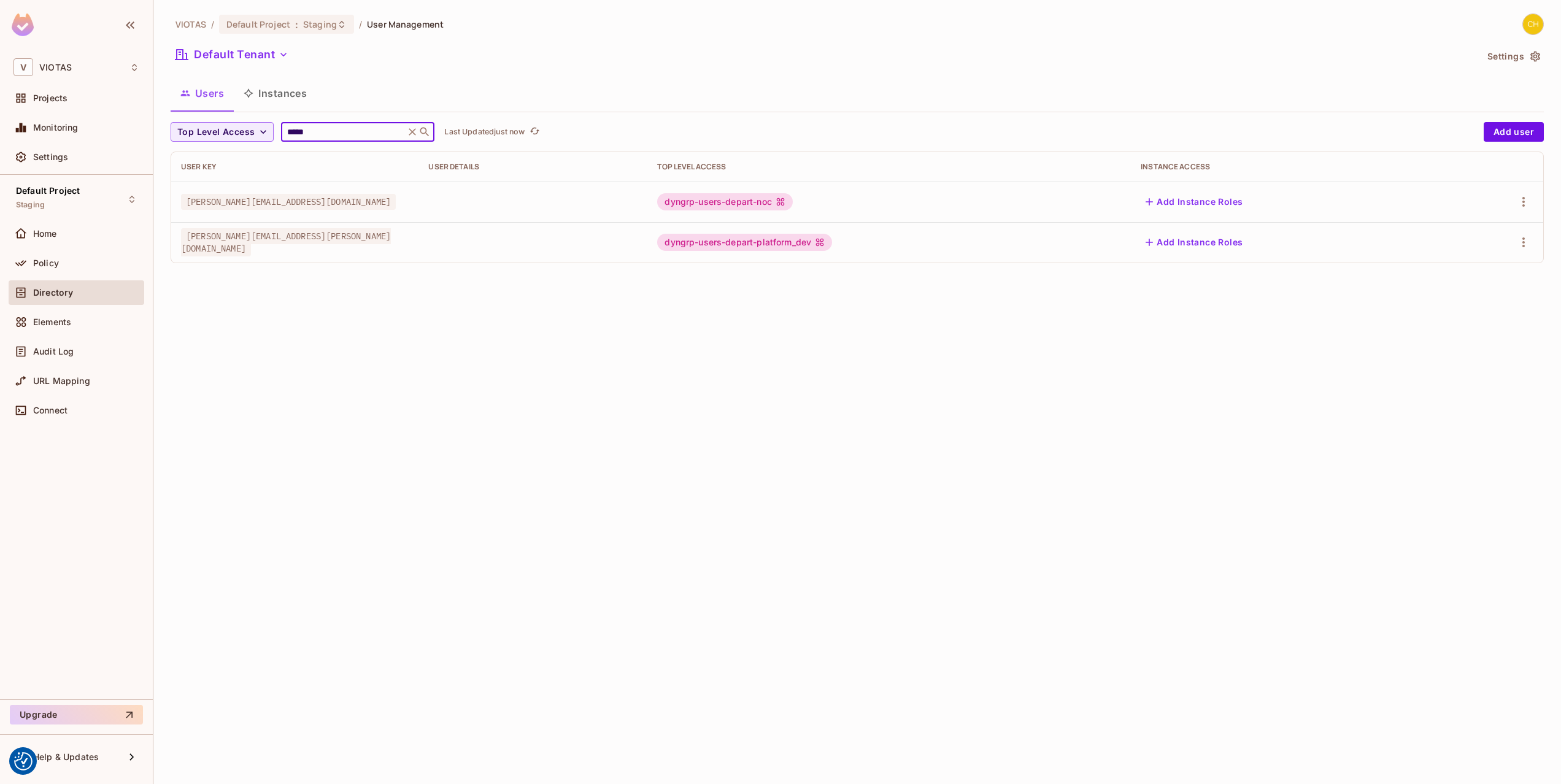
type input "*****"
drag, startPoint x: 348, startPoint y: 400, endPoint x: 366, endPoint y: 373, distance: 32.4
click at [346, 400] on div "VIOTAS / Default Project : Staging / User Management Default Tenant Settings Us…" at bounding box center [857, 392] width 1407 height 784
